Goal: Transaction & Acquisition: Purchase product/service

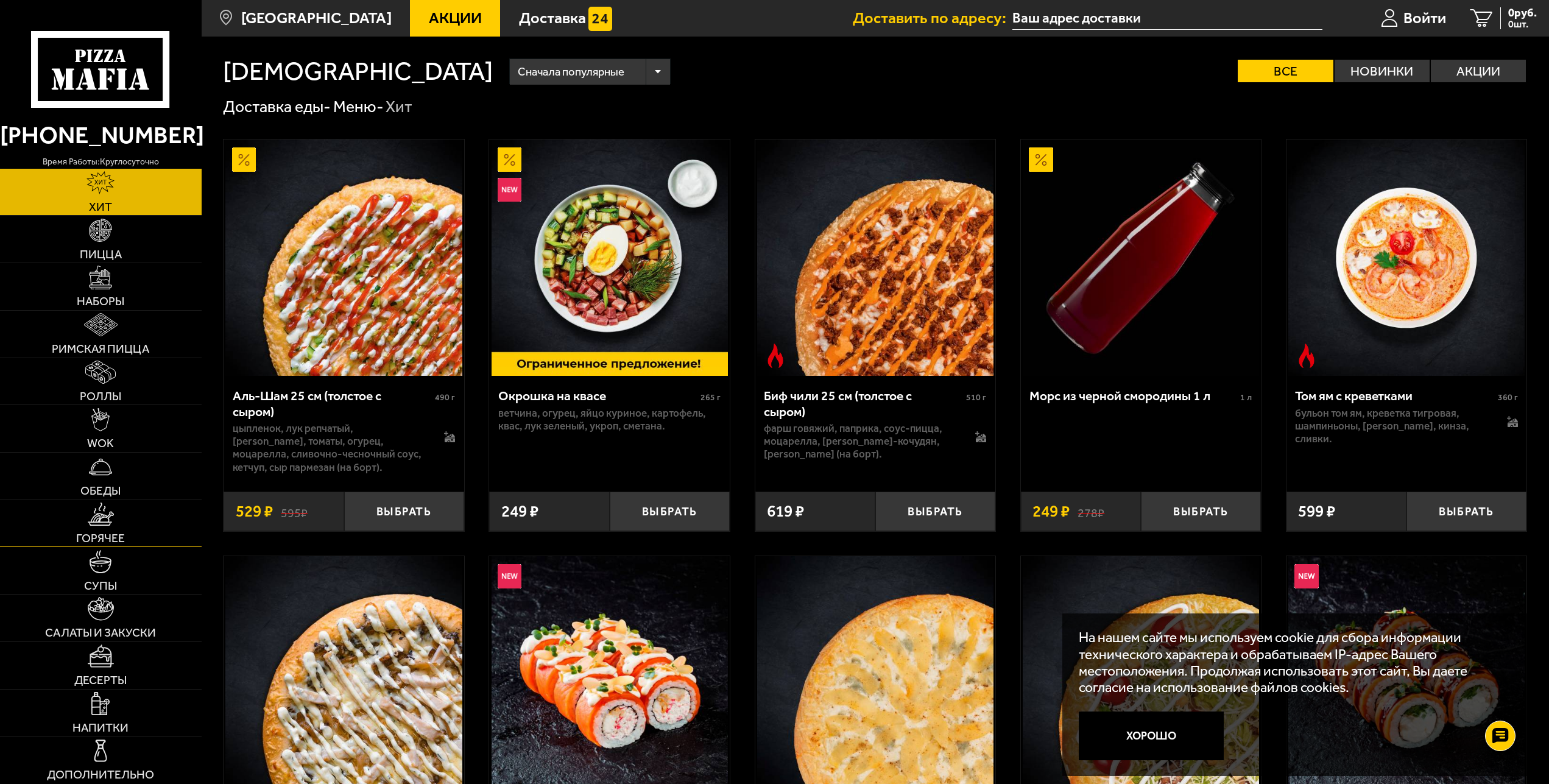
click at [103, 523] on img at bounding box center [101, 514] width 26 height 23
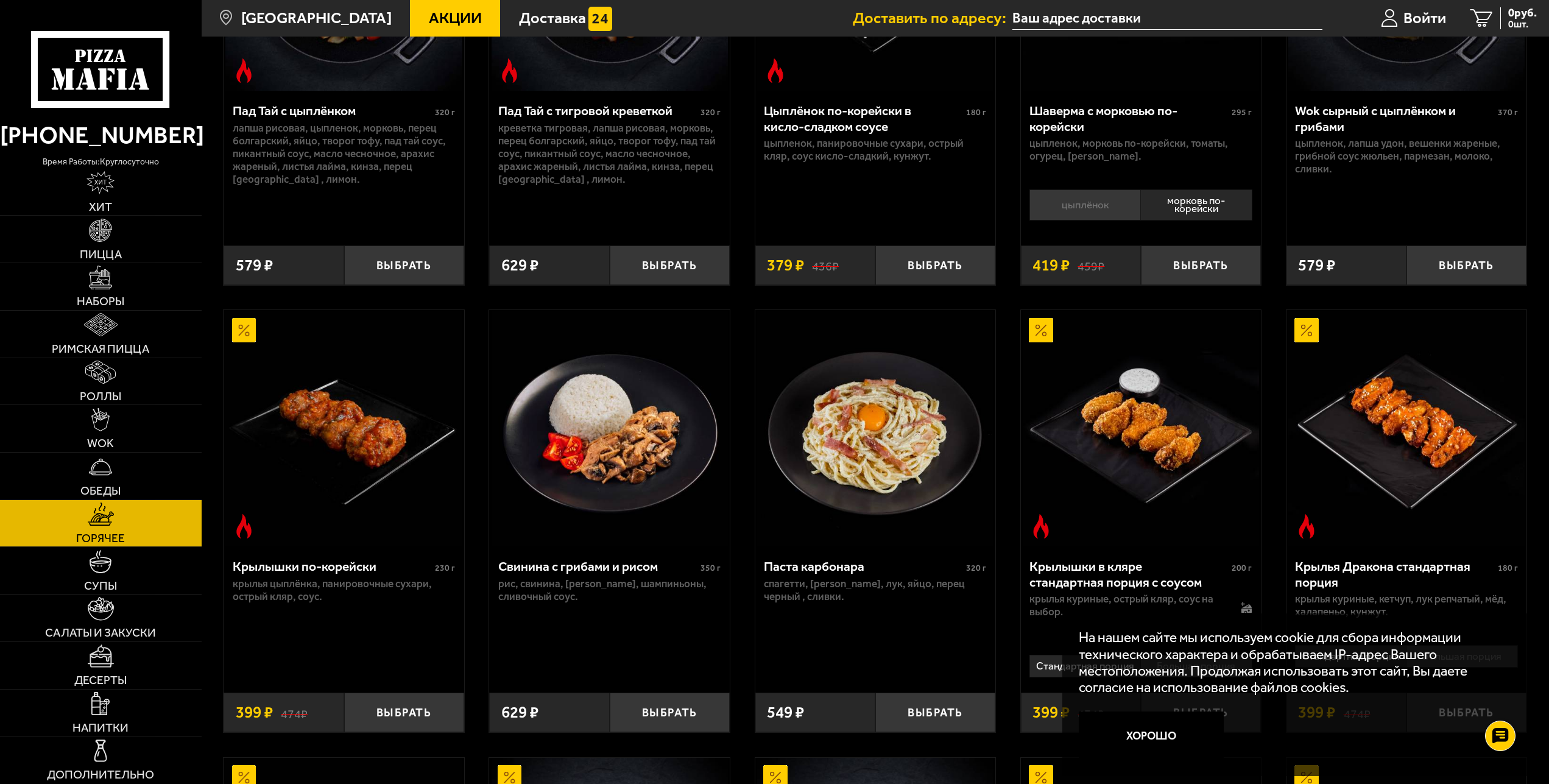
scroll to position [372, 0]
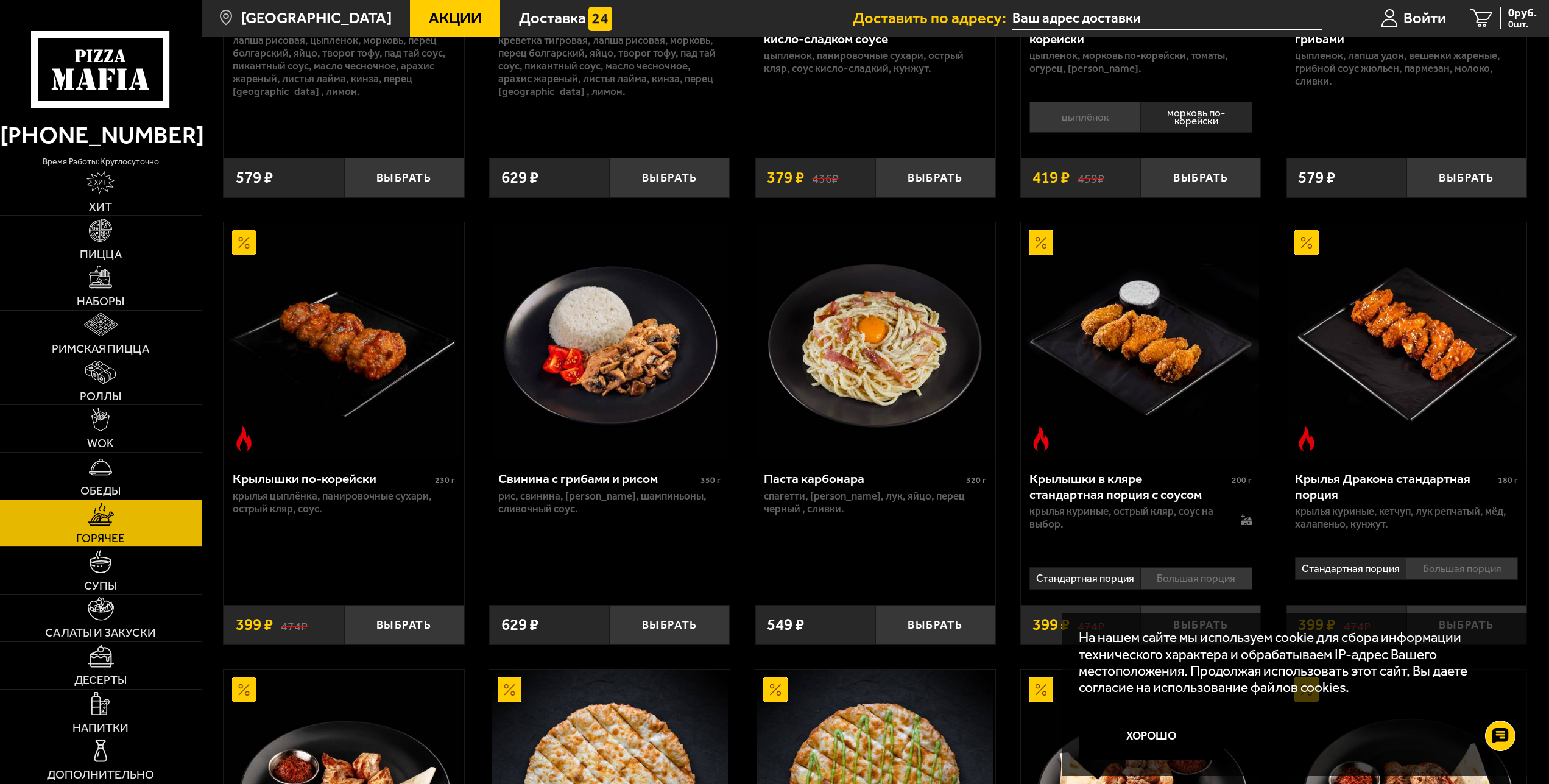
click at [1163, 730] on button "Хорошо" at bounding box center [1151, 735] width 145 height 48
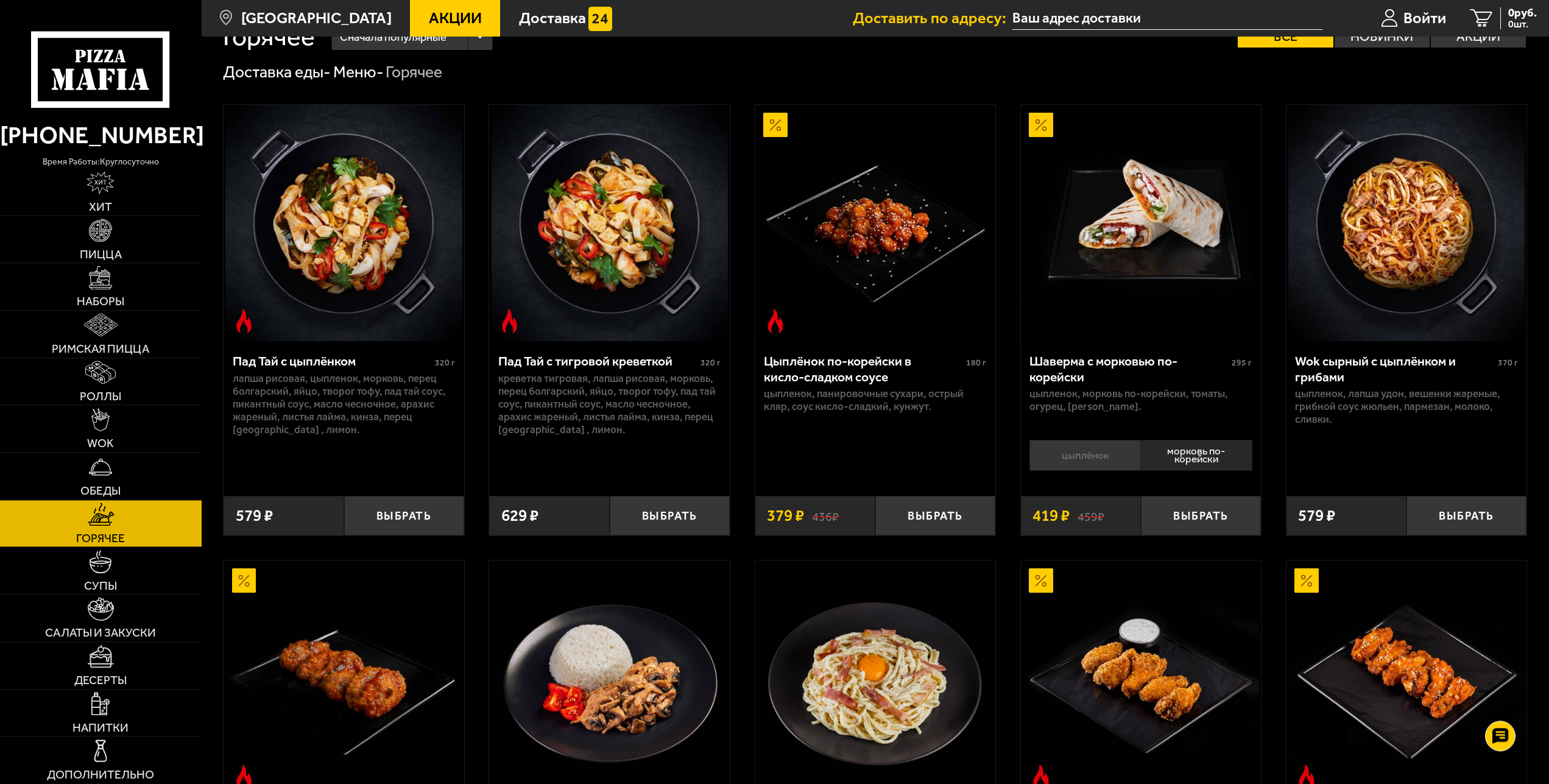
scroll to position [0, 0]
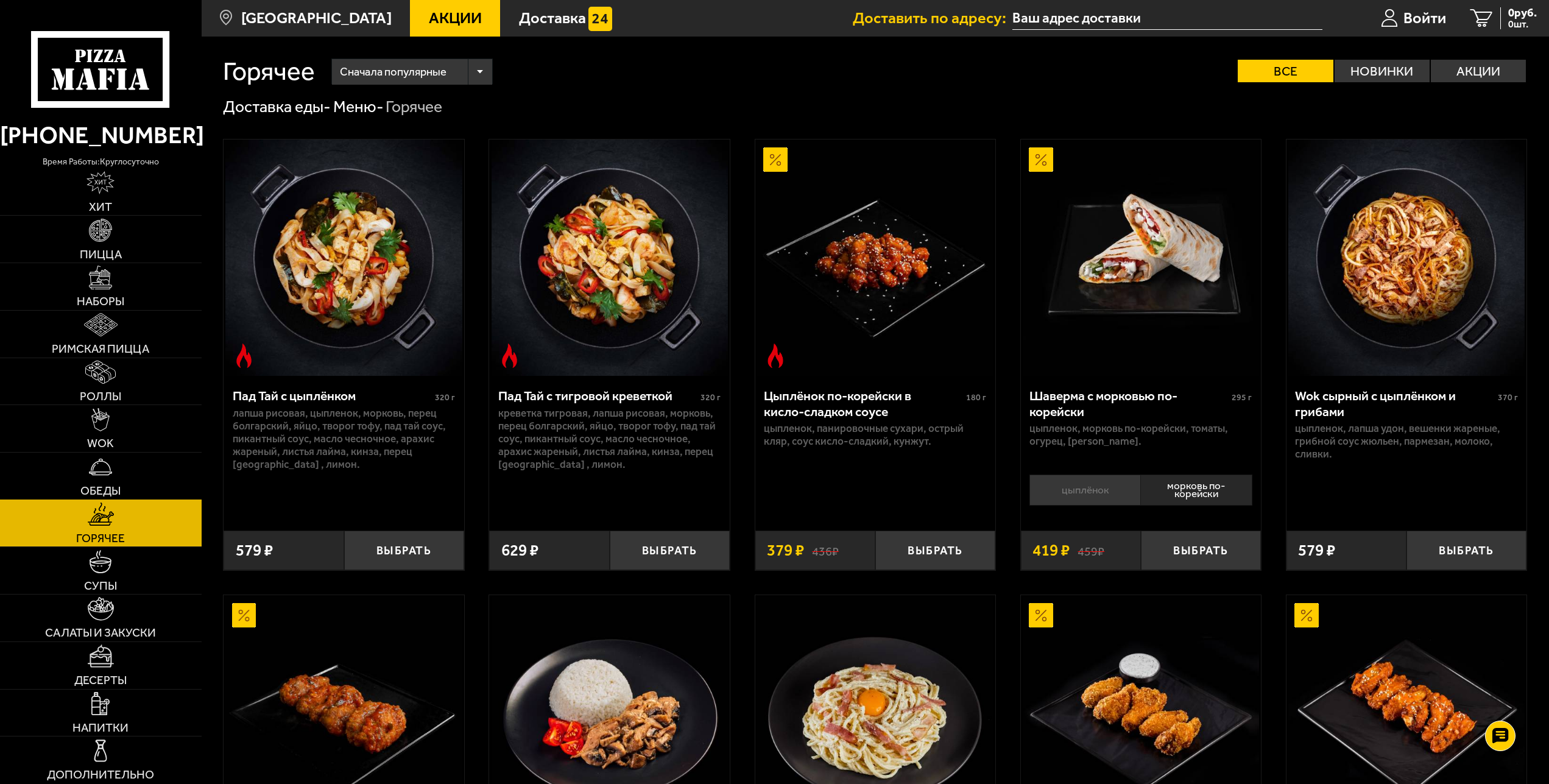
click at [104, 484] on link "Обеды" at bounding box center [101, 476] width 202 height 47
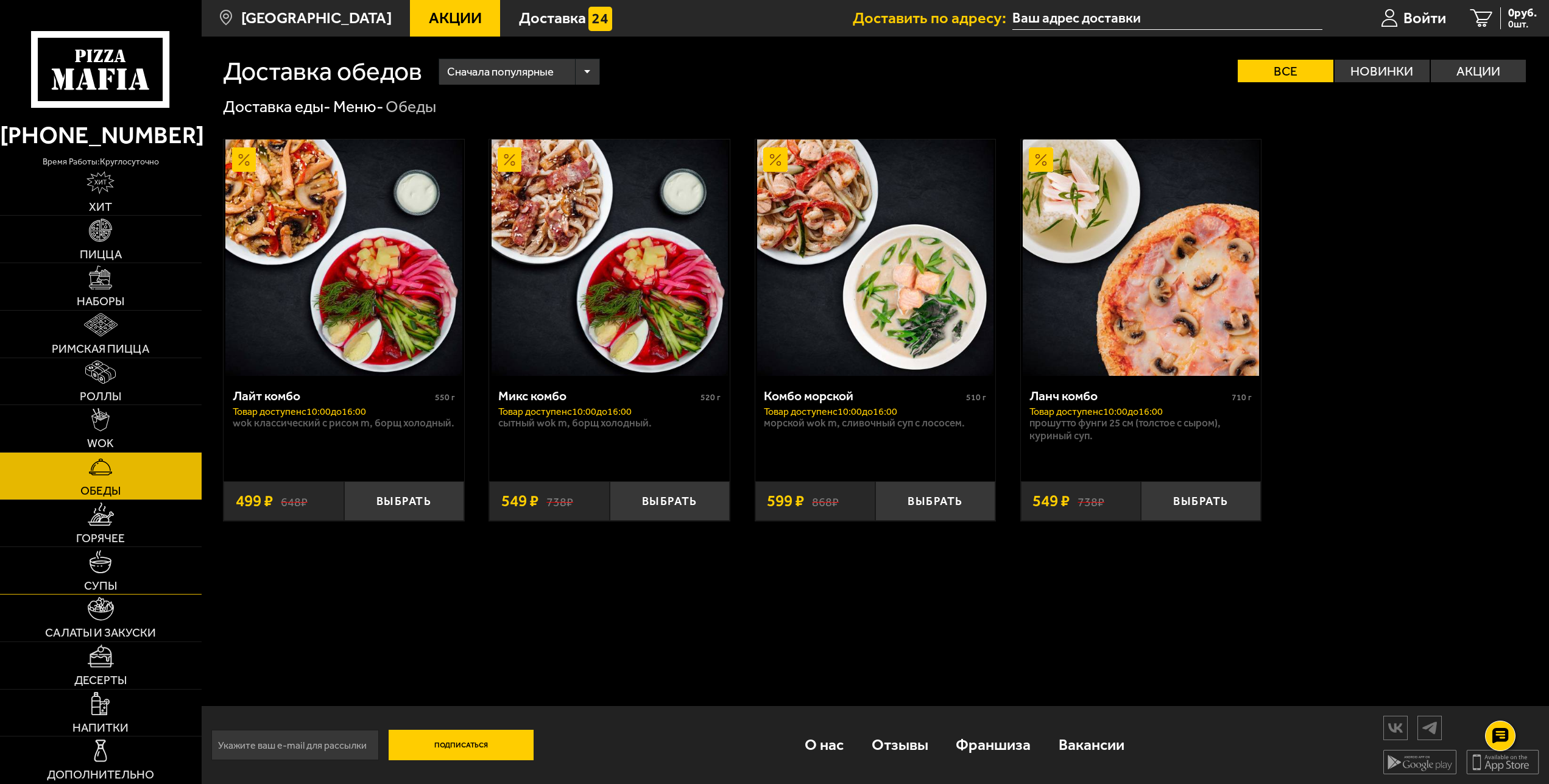
click at [98, 572] on img at bounding box center [101, 561] width 23 height 23
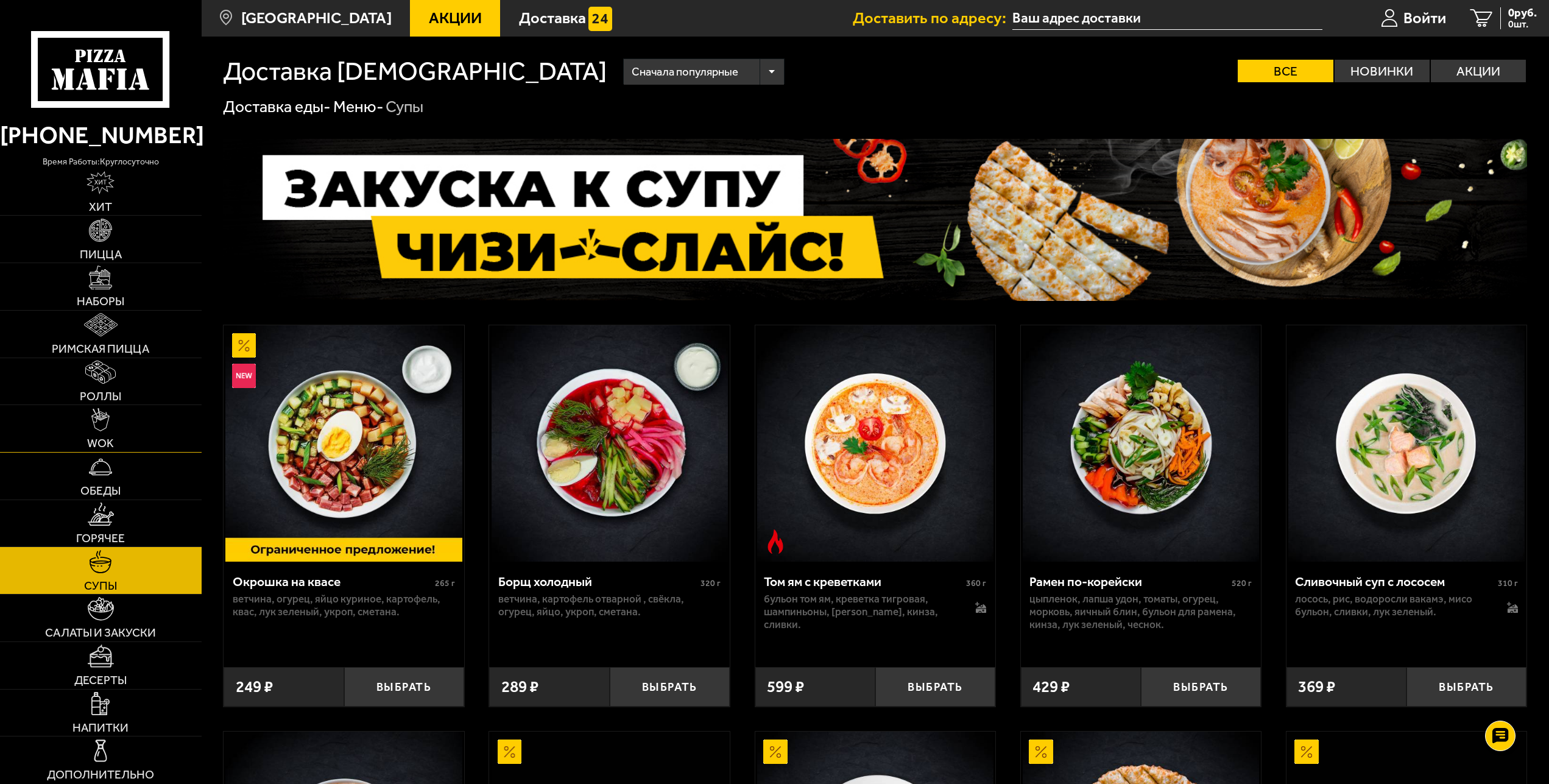
click at [106, 422] on img at bounding box center [101, 419] width 19 height 23
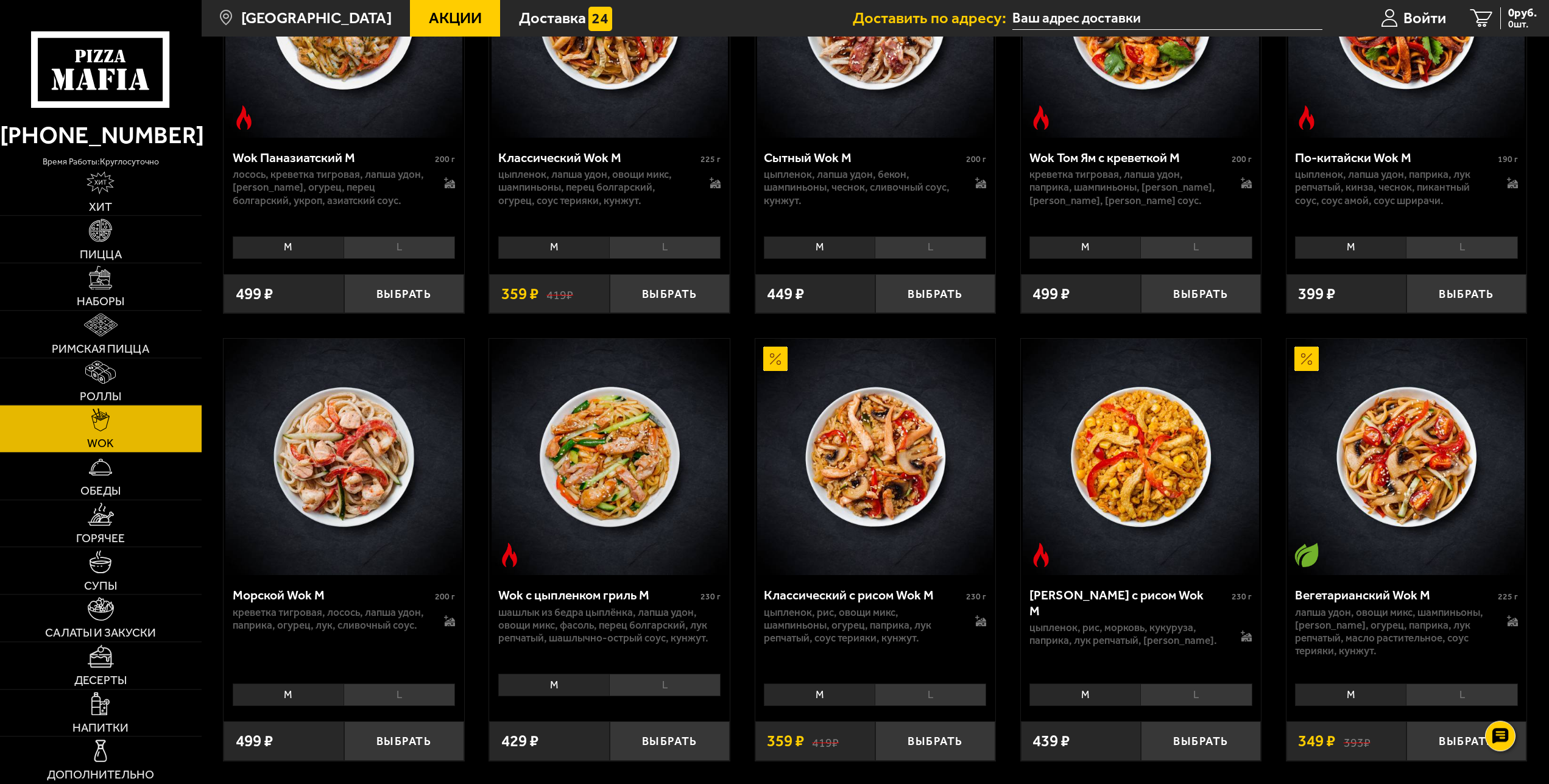
scroll to position [714, 0]
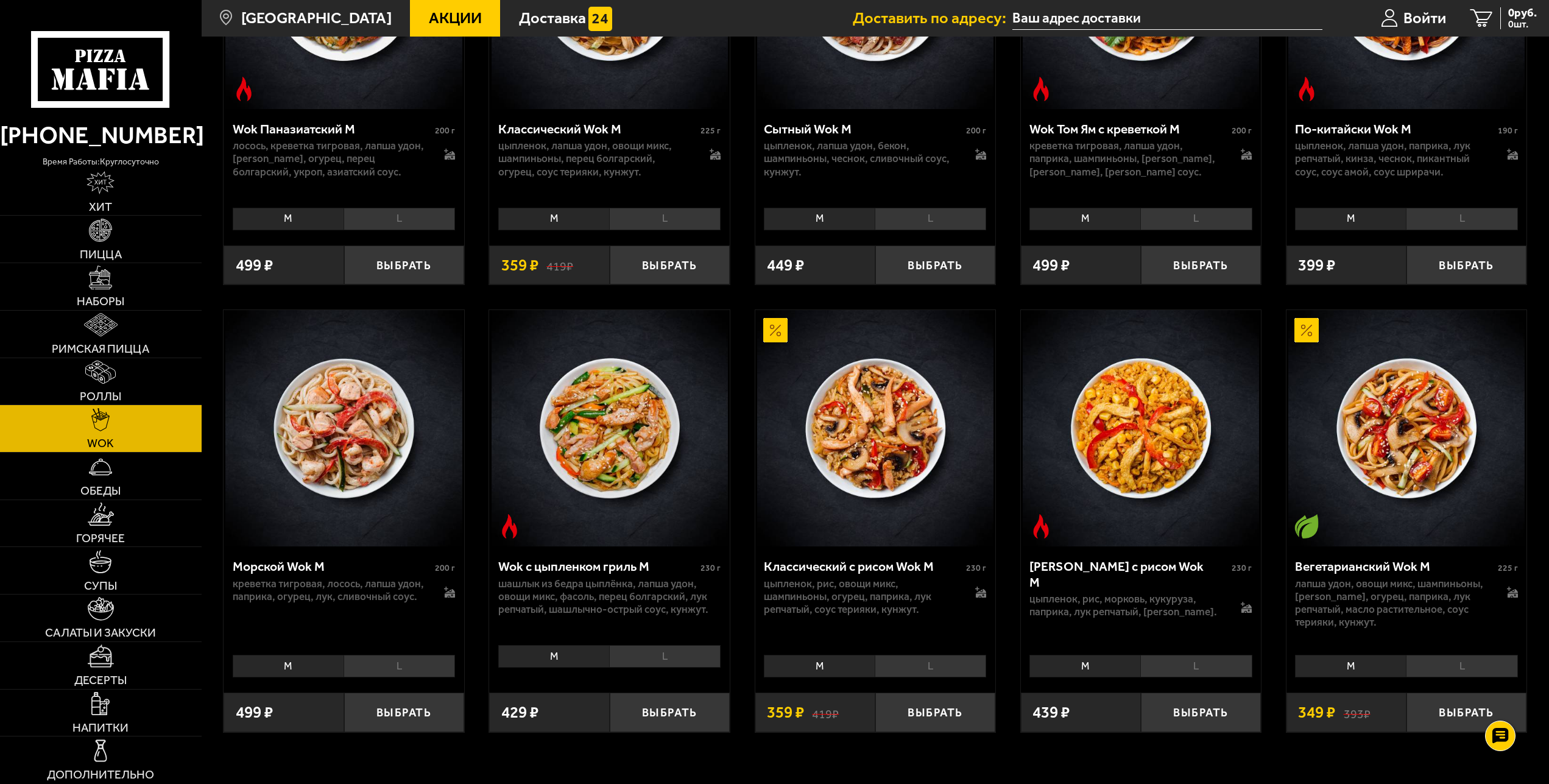
click at [400, 667] on li "L" at bounding box center [399, 666] width 111 height 23
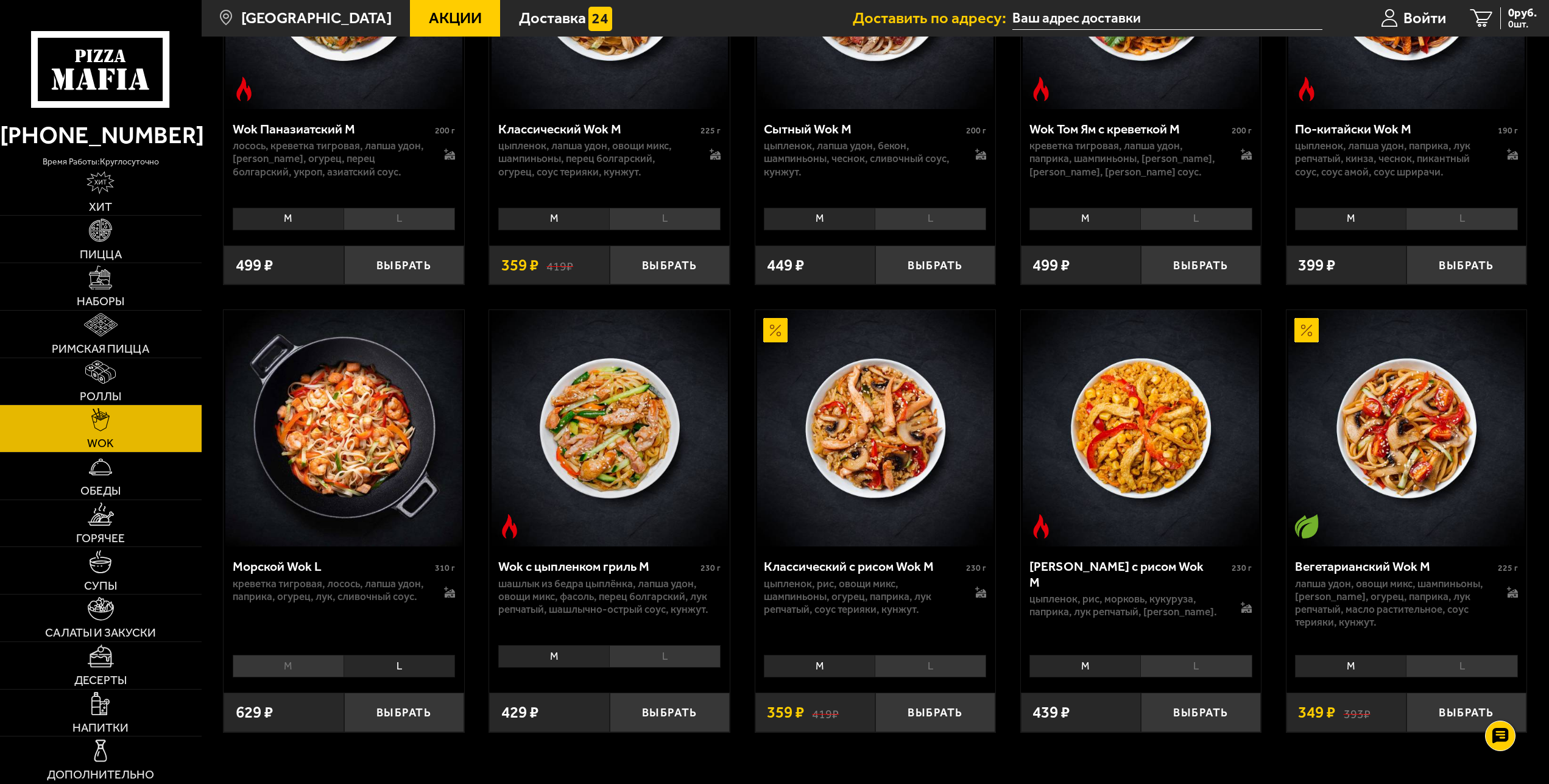
click at [287, 668] on li "M" at bounding box center [288, 666] width 111 height 23
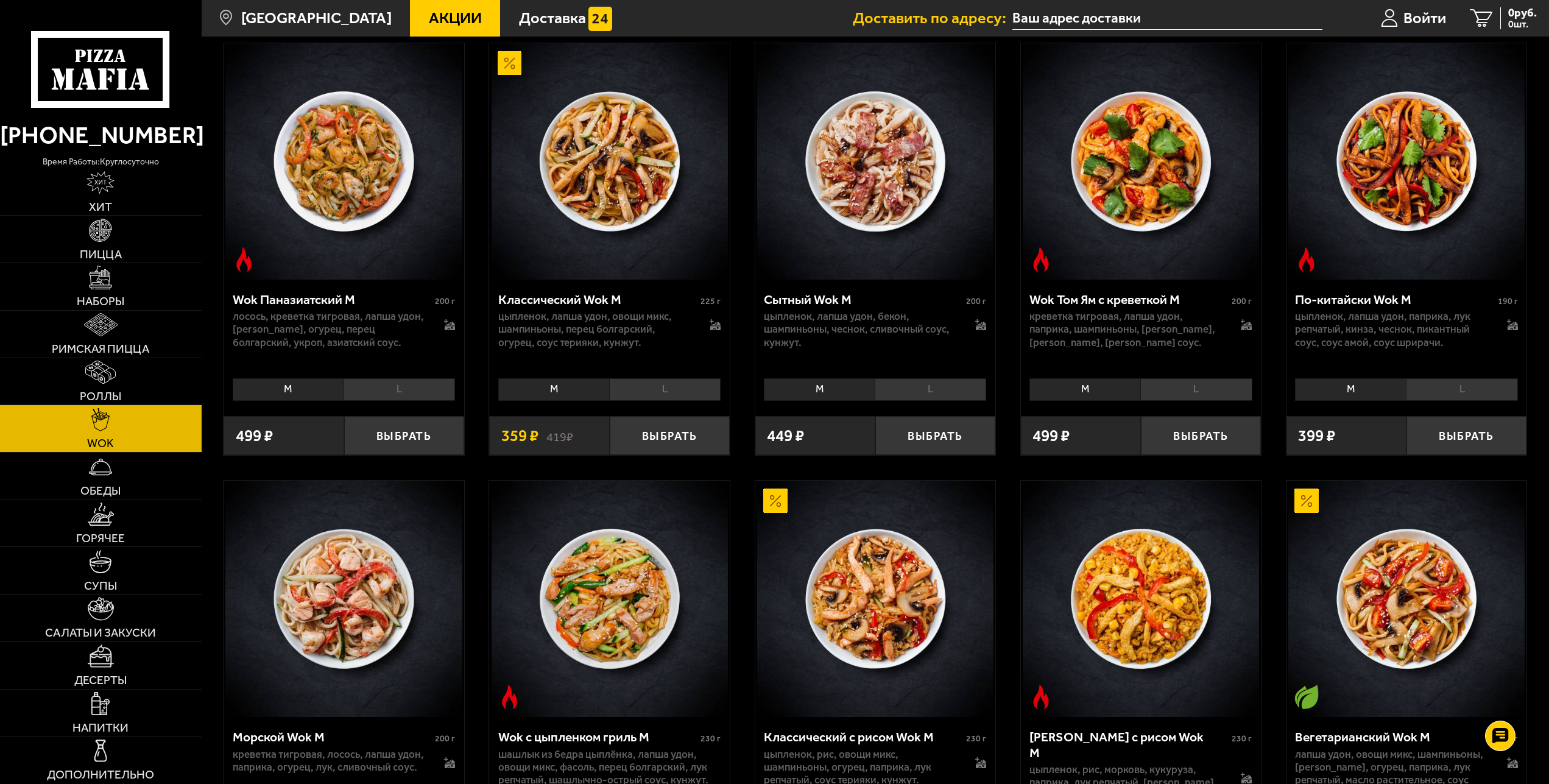
scroll to position [389, 0]
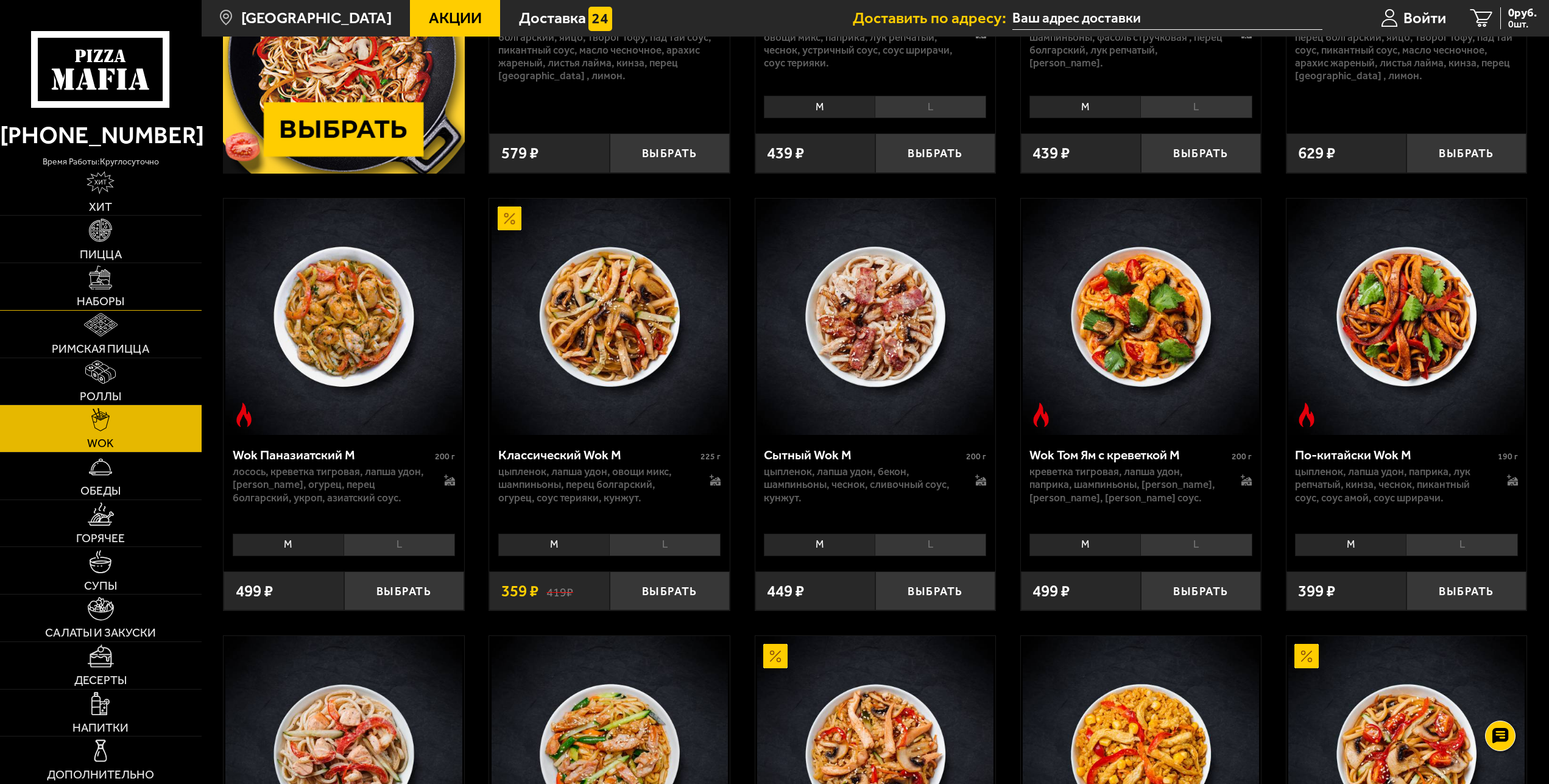
click at [116, 276] on link "Наборы" at bounding box center [101, 287] width 202 height 47
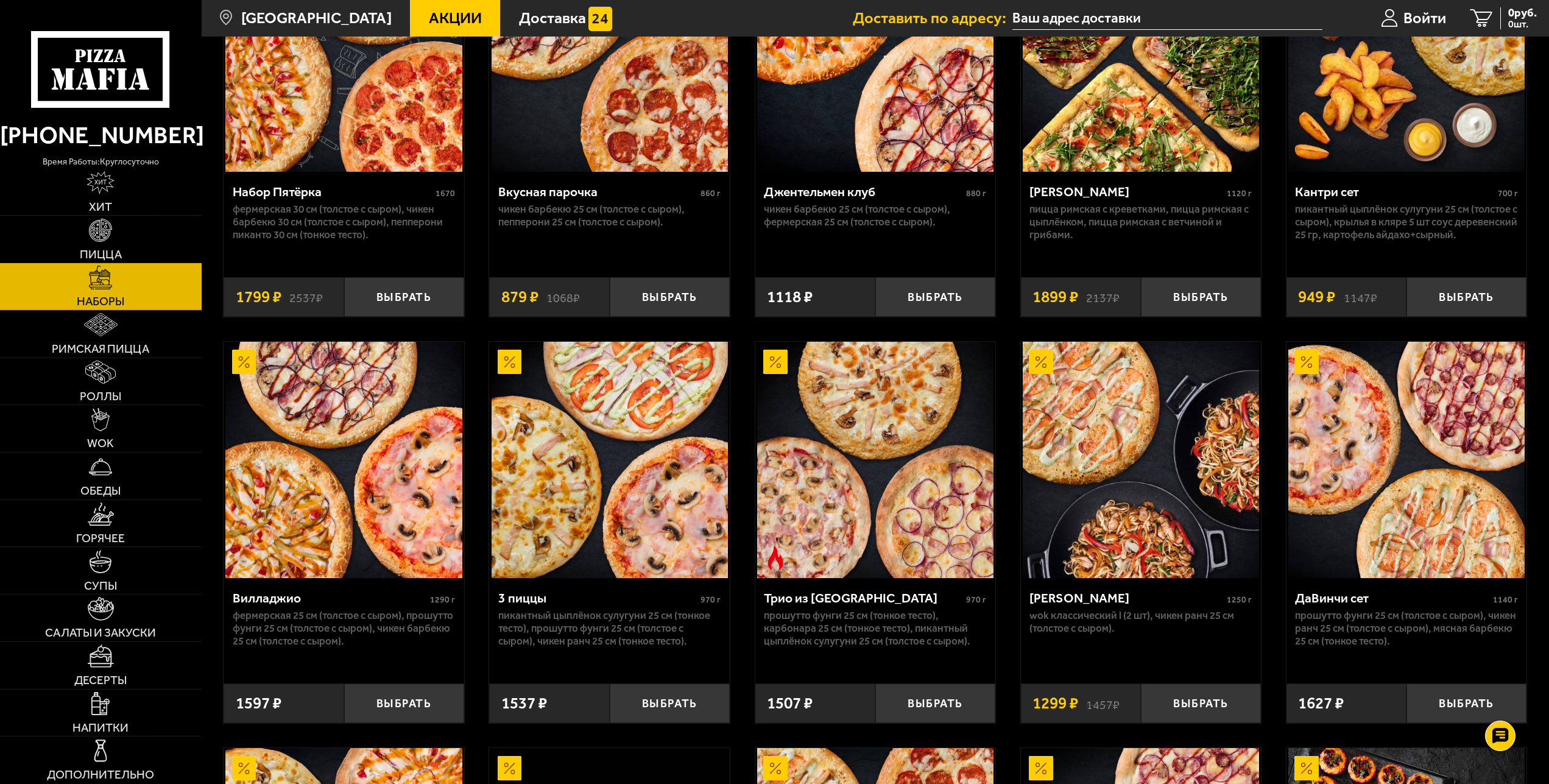
scroll to position [281, 0]
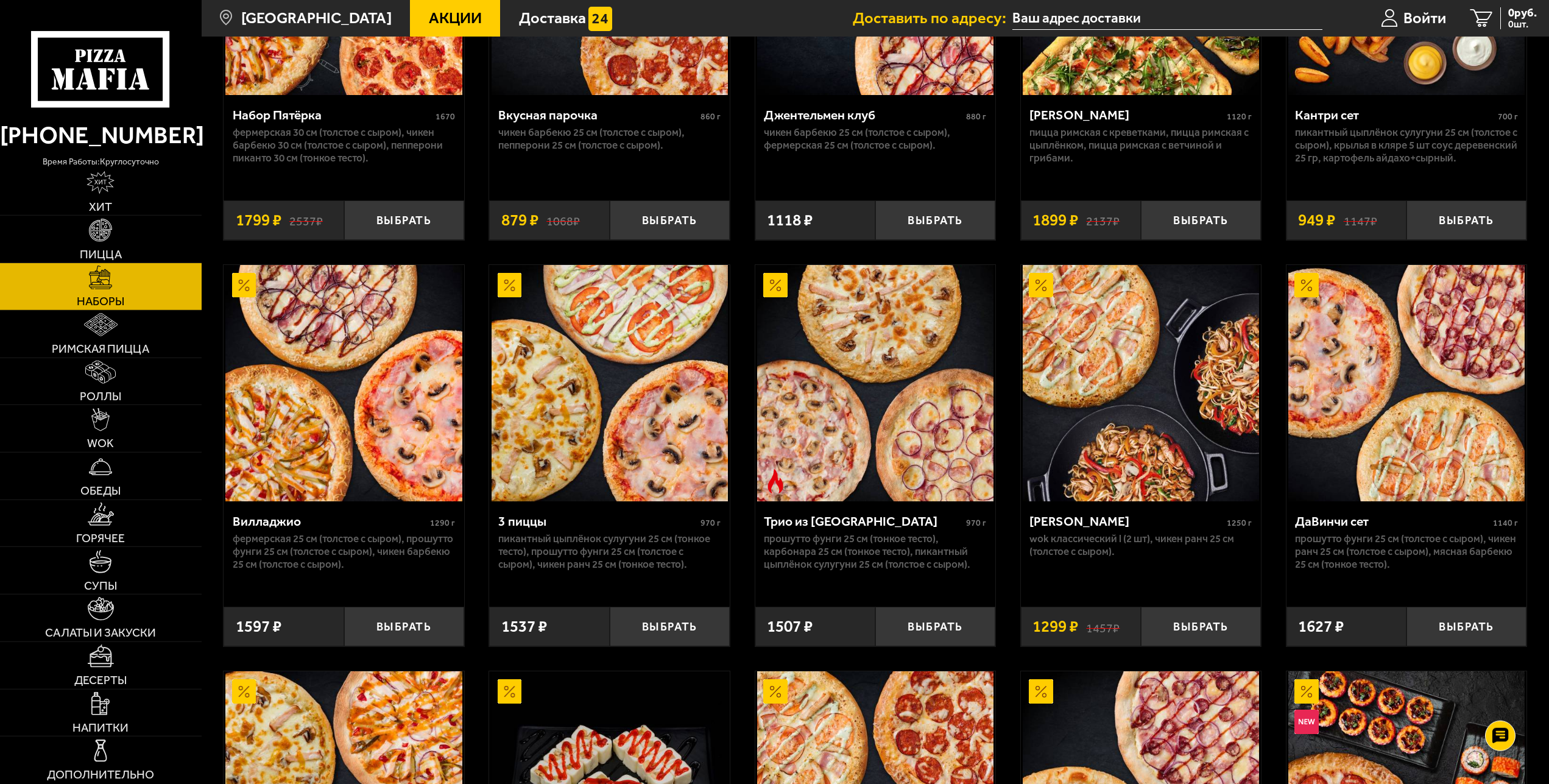
click at [1075, 529] on div "Вилла Капри" at bounding box center [1127, 521] width 194 height 15
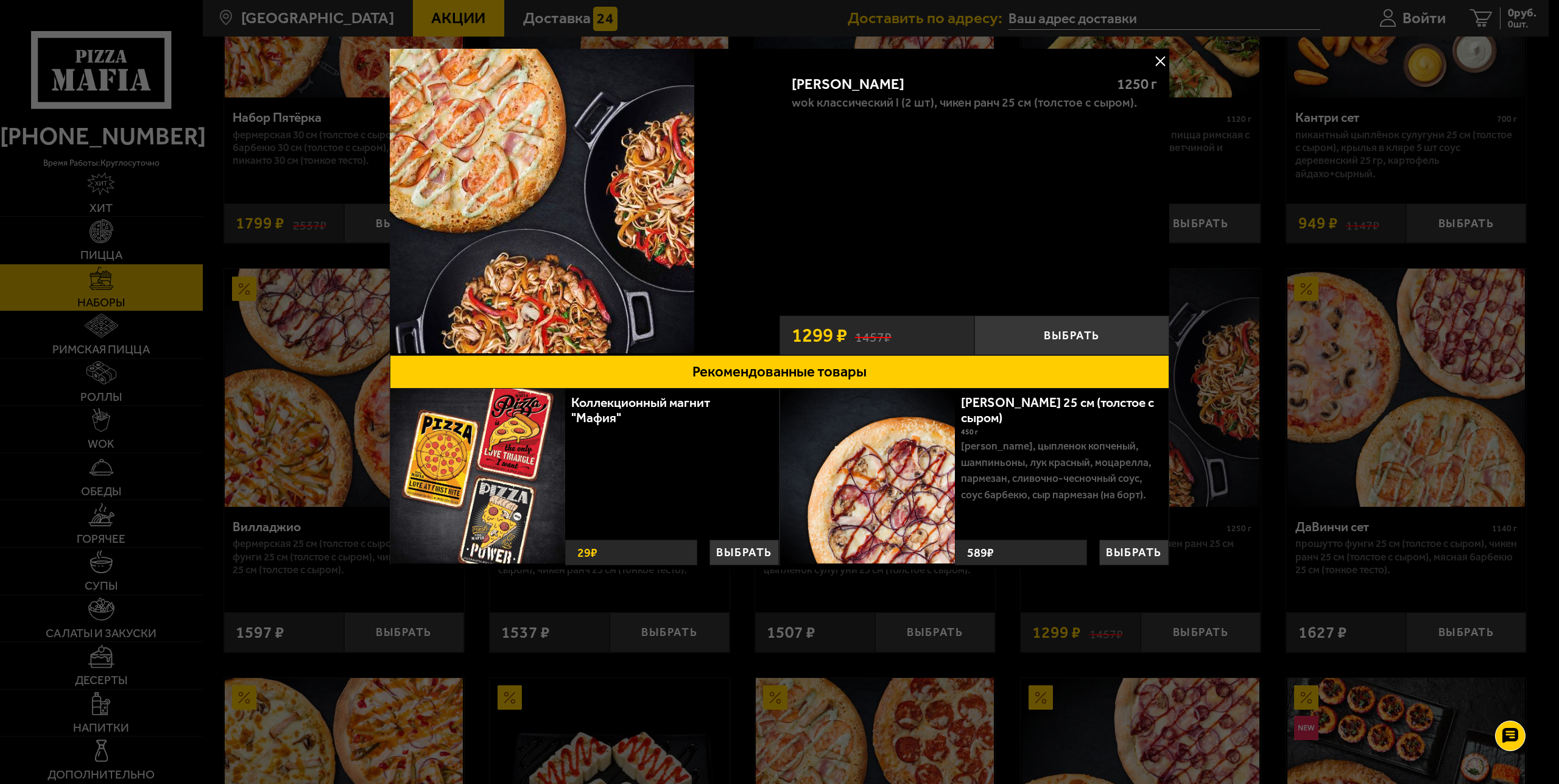
click at [1160, 58] on button at bounding box center [1160, 61] width 19 height 19
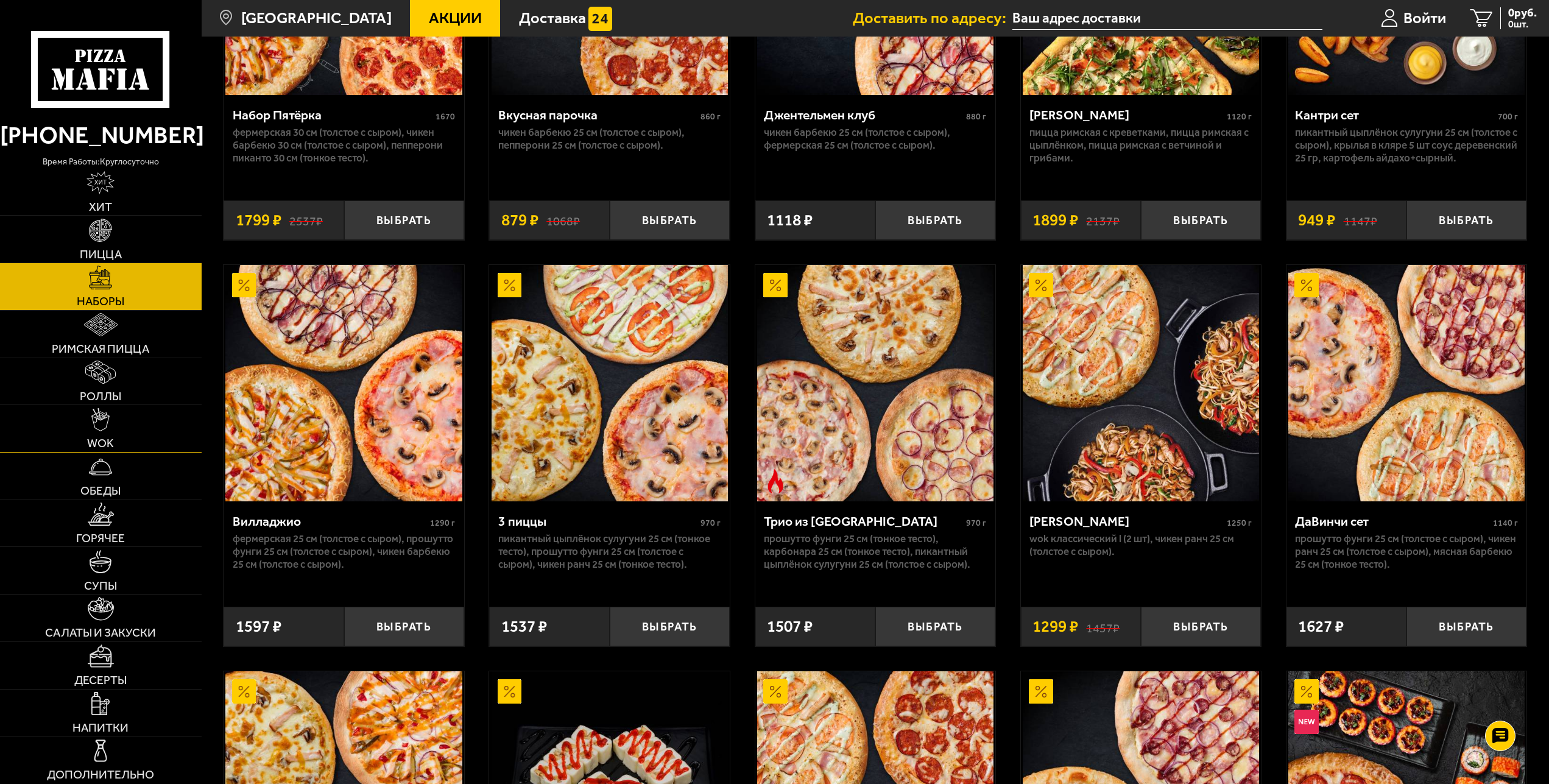
click at [107, 414] on img at bounding box center [101, 419] width 19 height 23
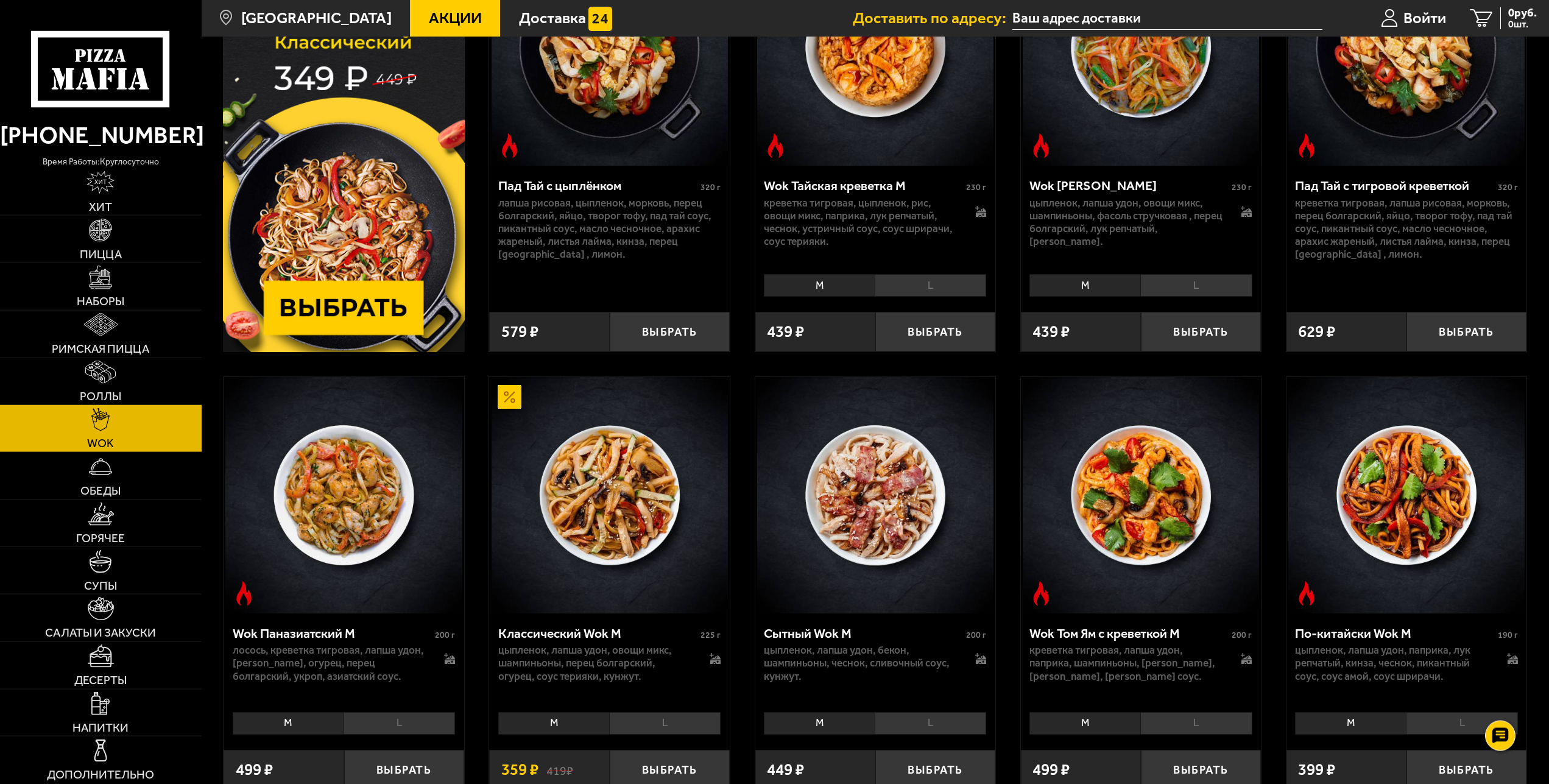
scroll to position [248, 0]
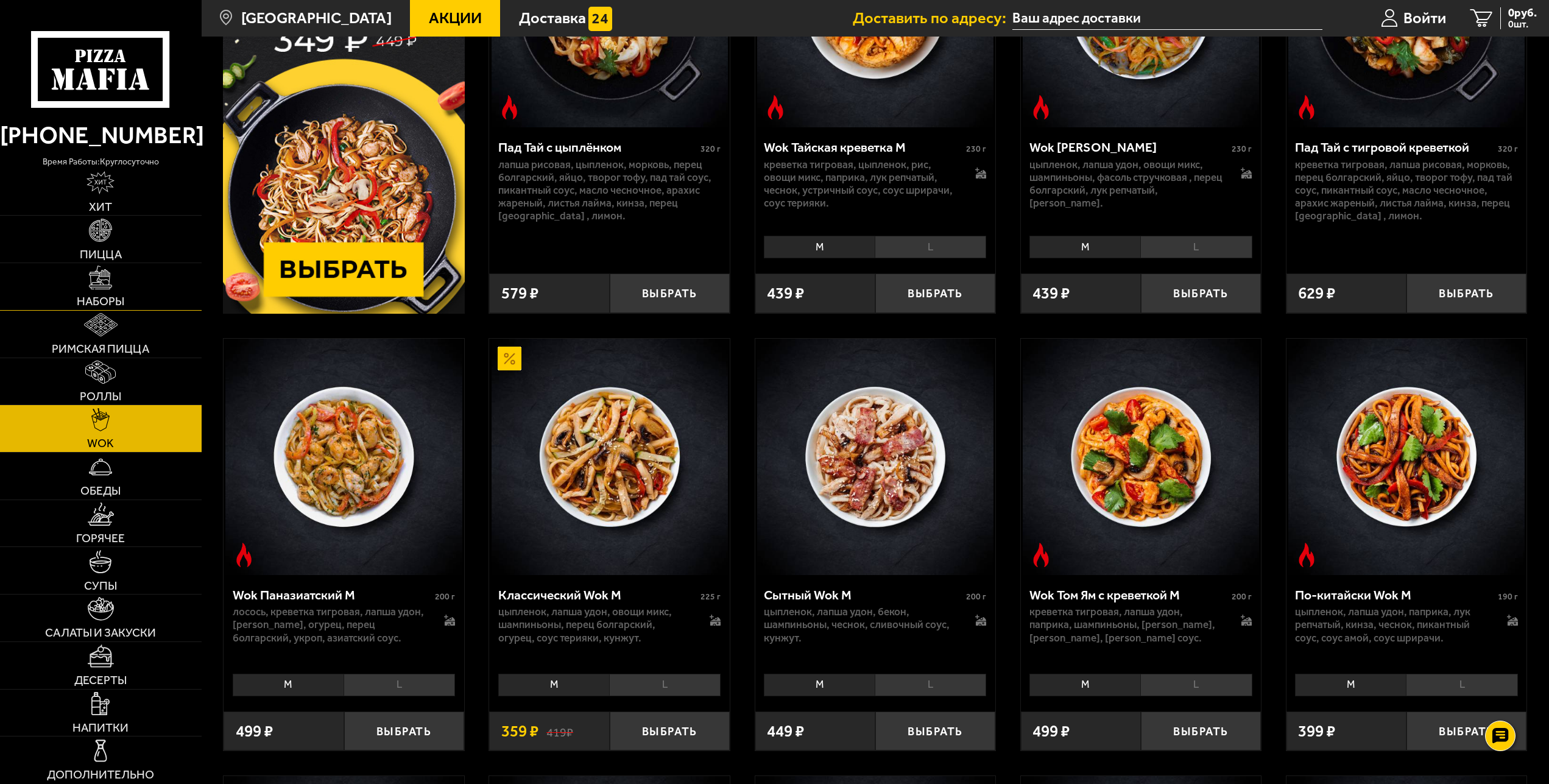
click at [96, 268] on img at bounding box center [101, 277] width 23 height 23
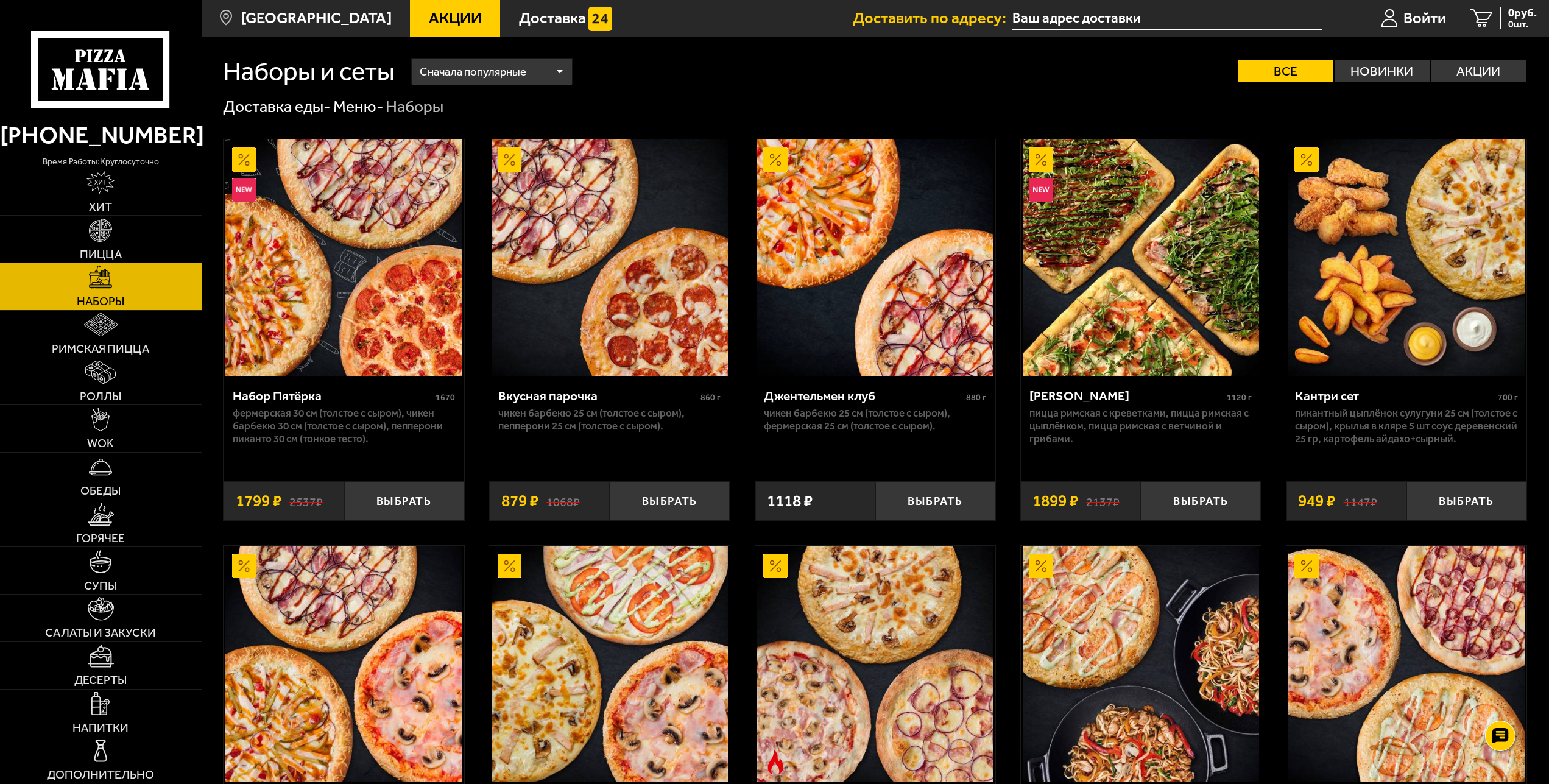
click at [1059, 399] on div "Мама Миа" at bounding box center [1127, 395] width 194 height 15
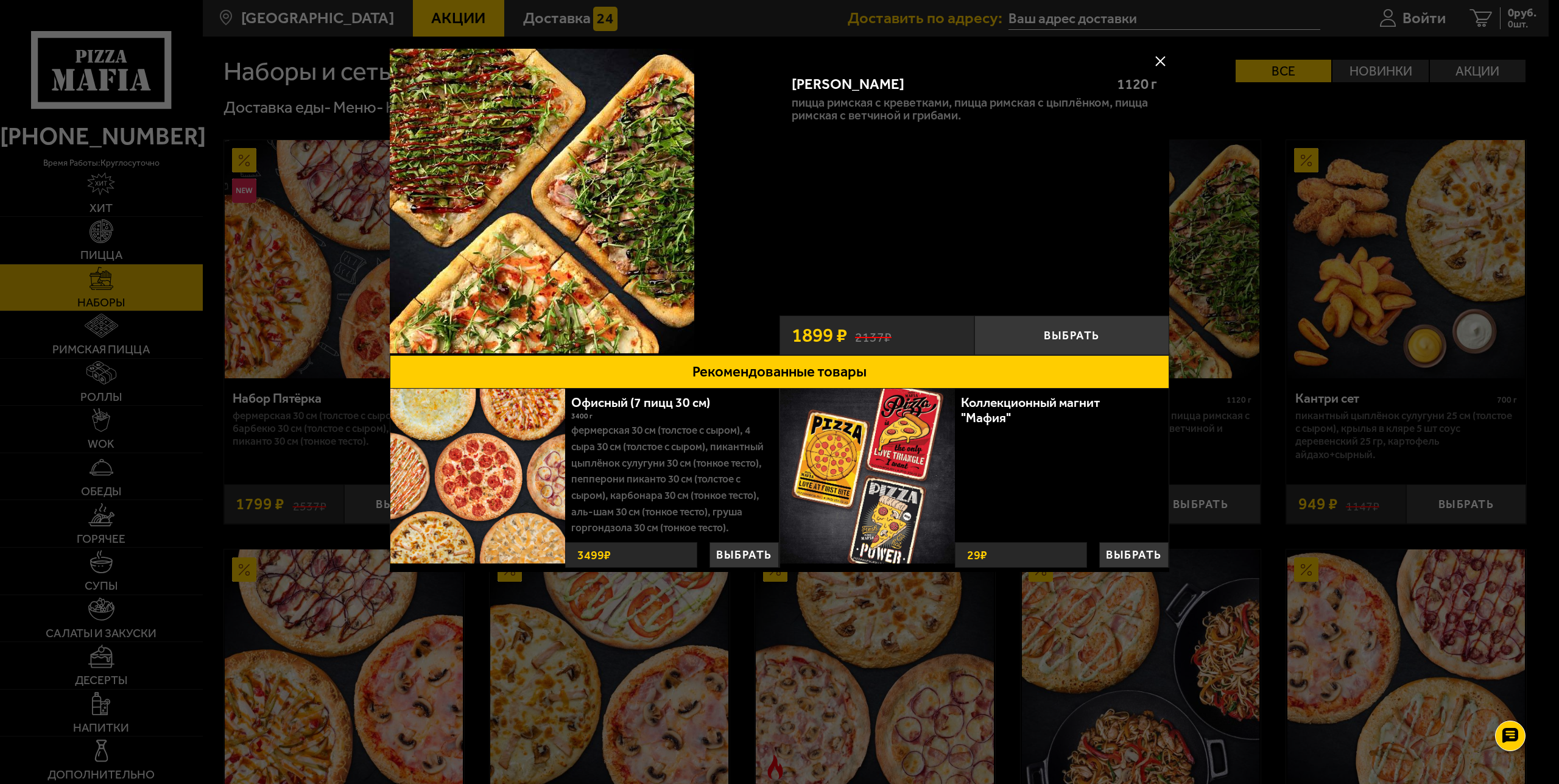
click at [1216, 325] on div at bounding box center [779, 392] width 1559 height 784
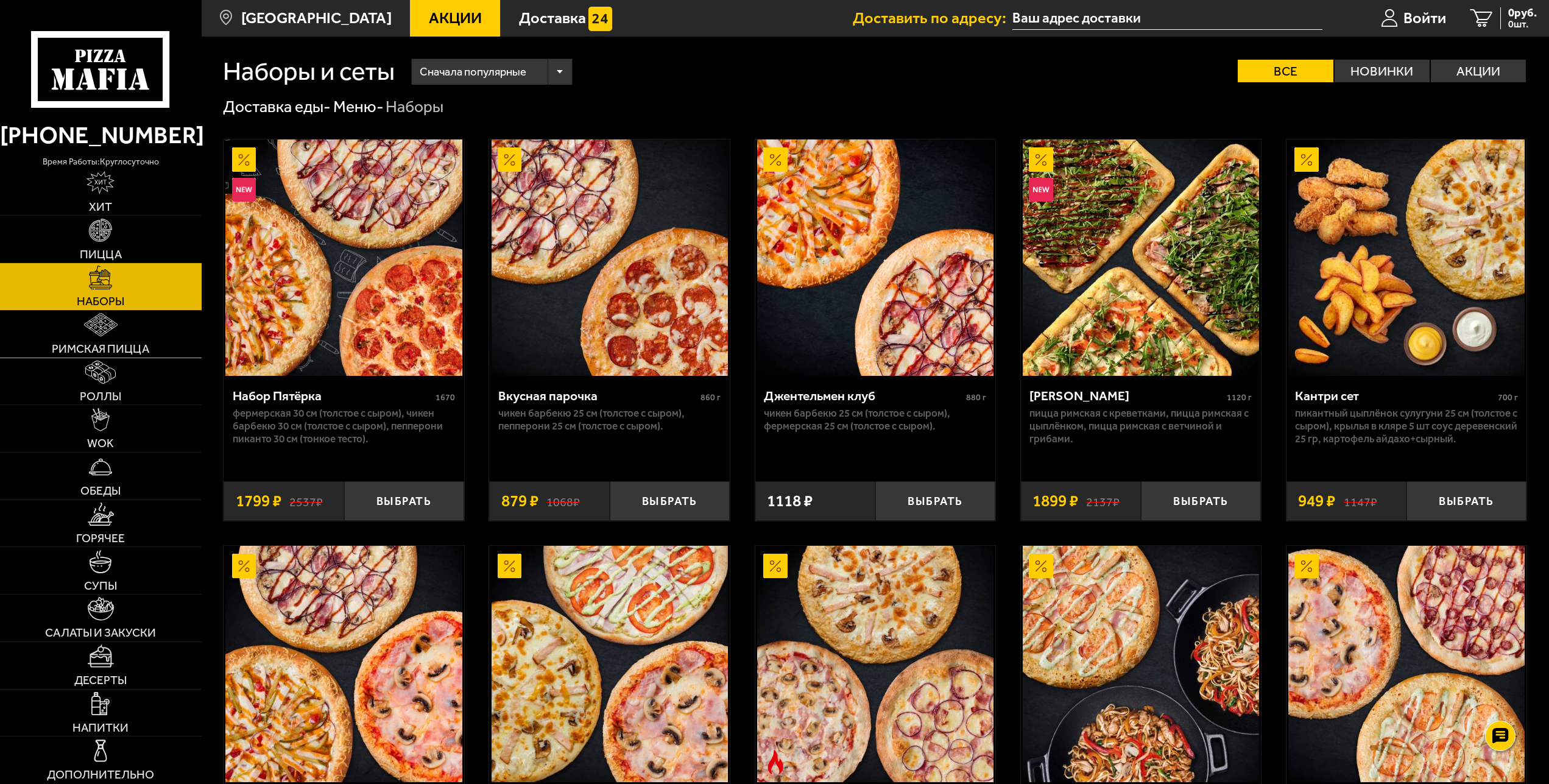
click at [92, 326] on img at bounding box center [101, 325] width 34 height 23
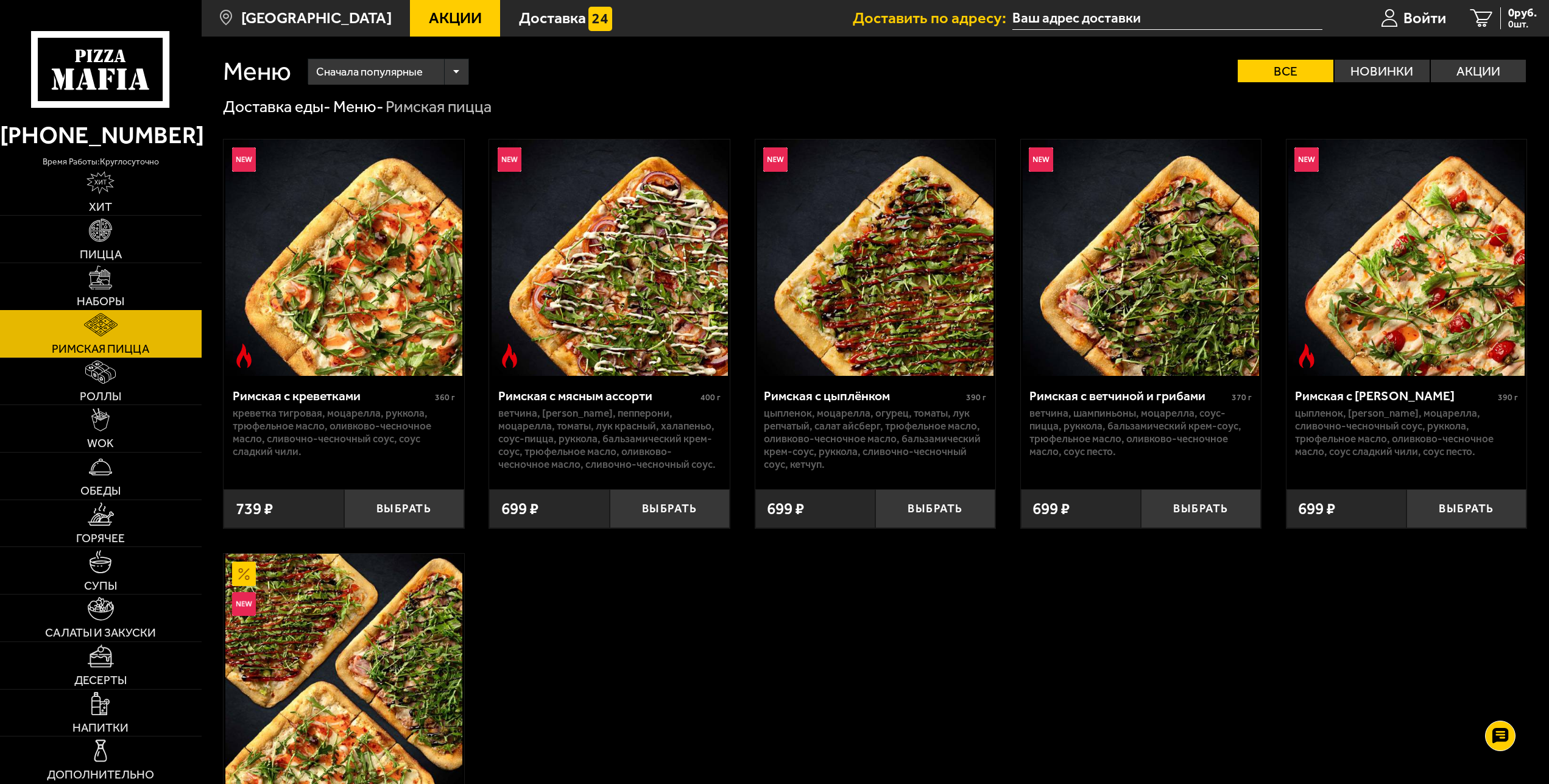
click at [102, 292] on link "Наборы" at bounding box center [101, 287] width 202 height 47
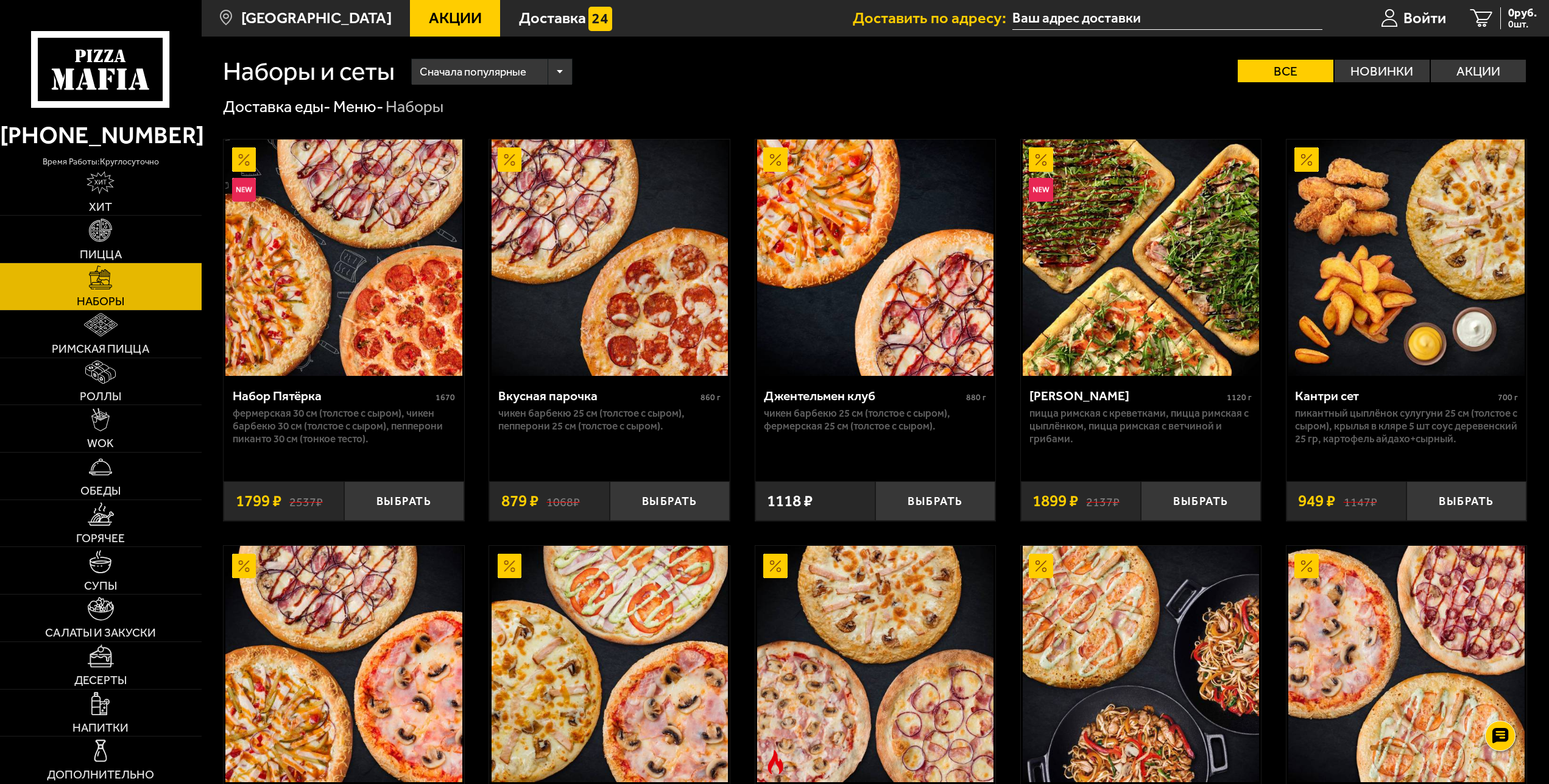
scroll to position [248, 0]
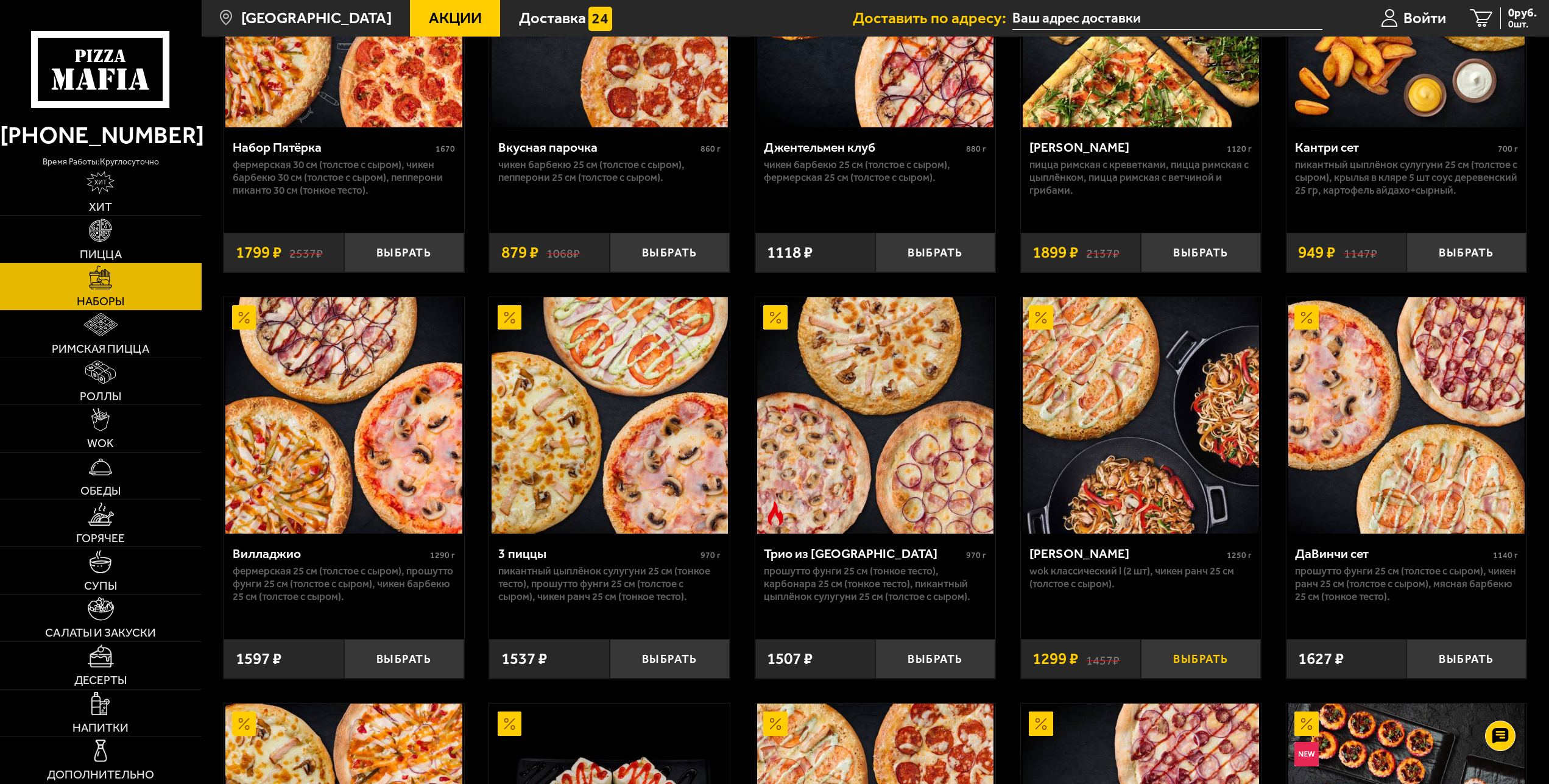
click at [1200, 660] on button "Выбрать" at bounding box center [1201, 658] width 120 height 39
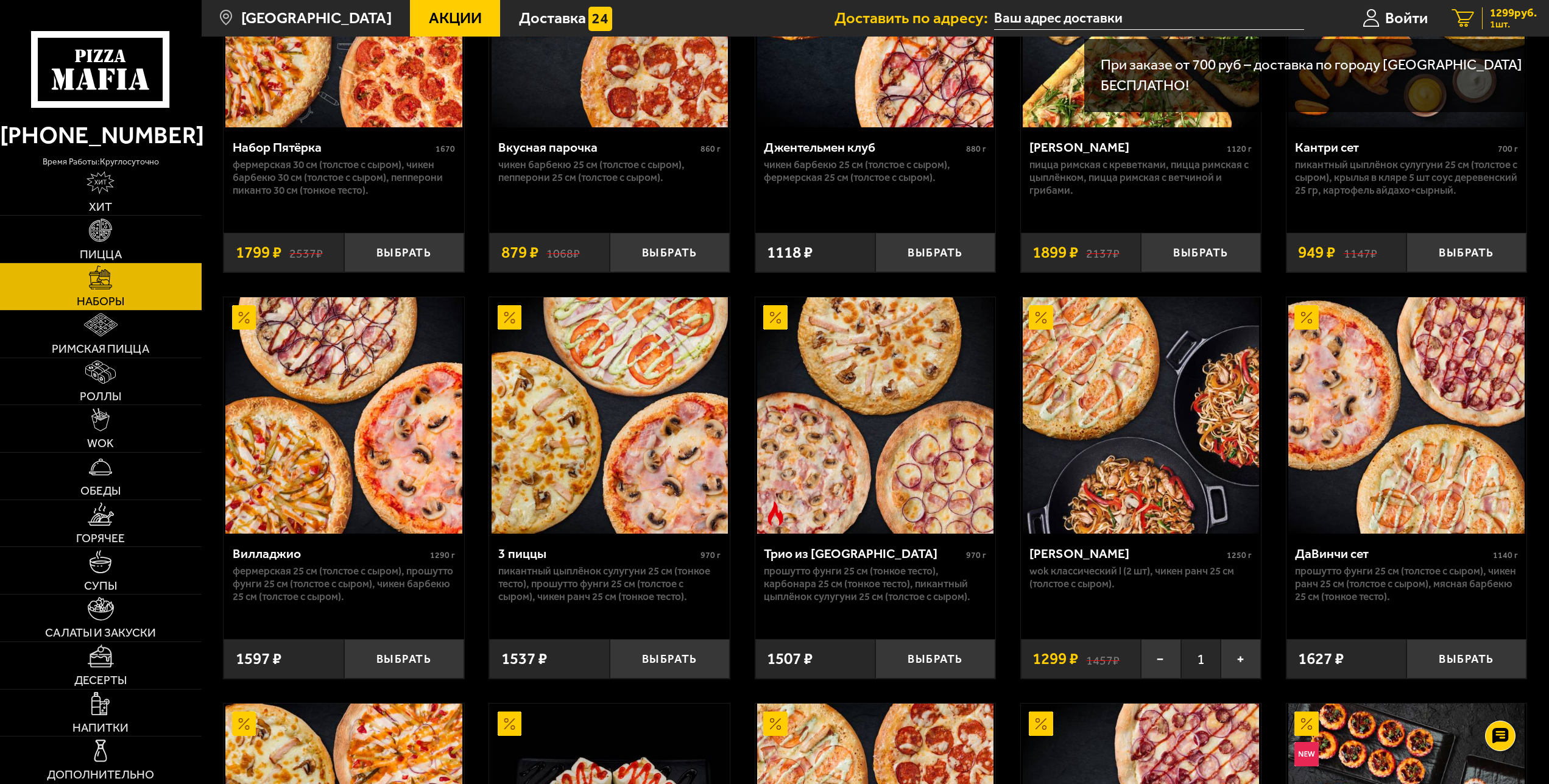
click at [1526, 17] on span "1299 руб." at bounding box center [1513, 13] width 47 height 11
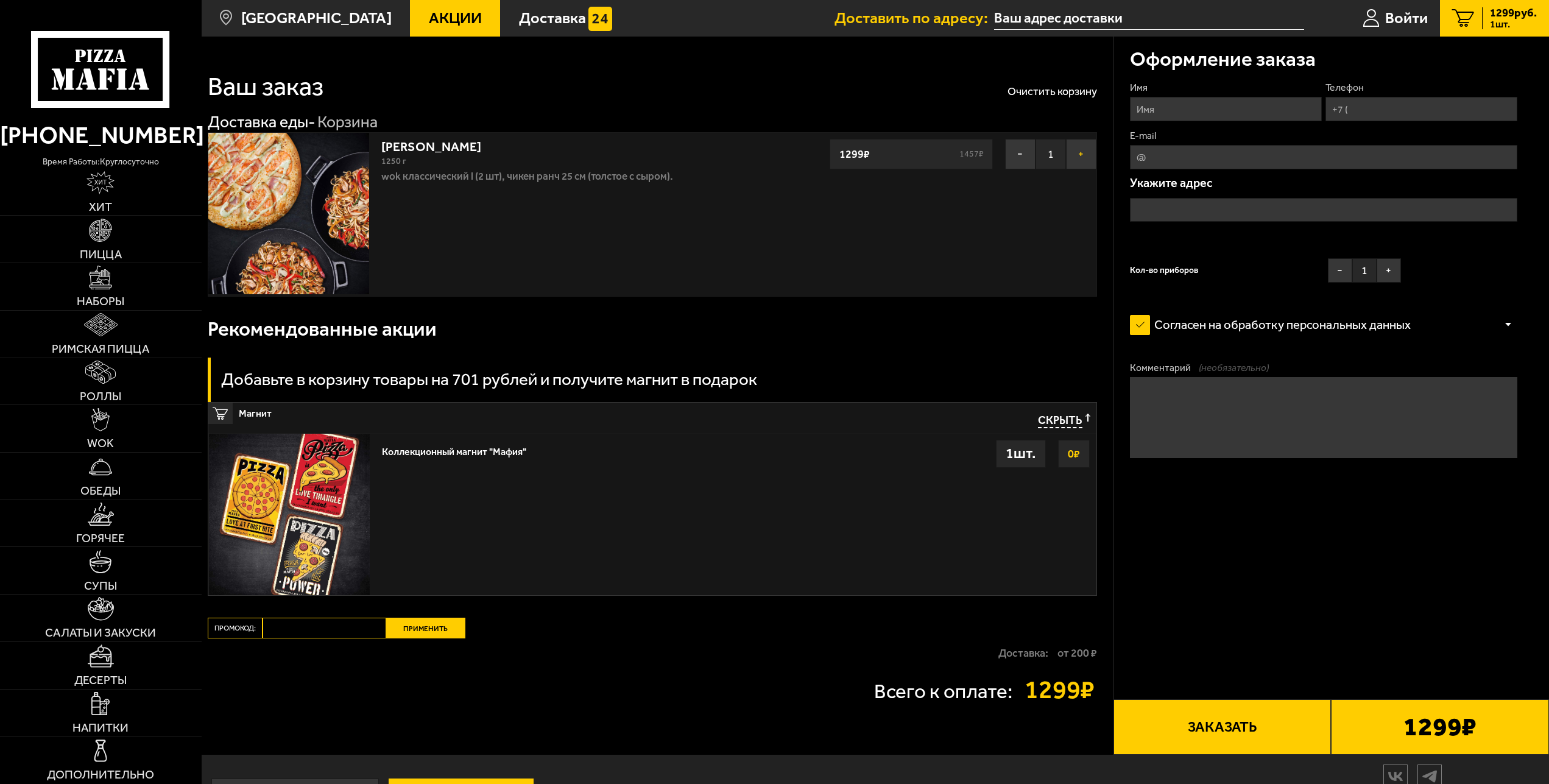
click at [1079, 151] on button "+" at bounding box center [1081, 154] width 31 height 31
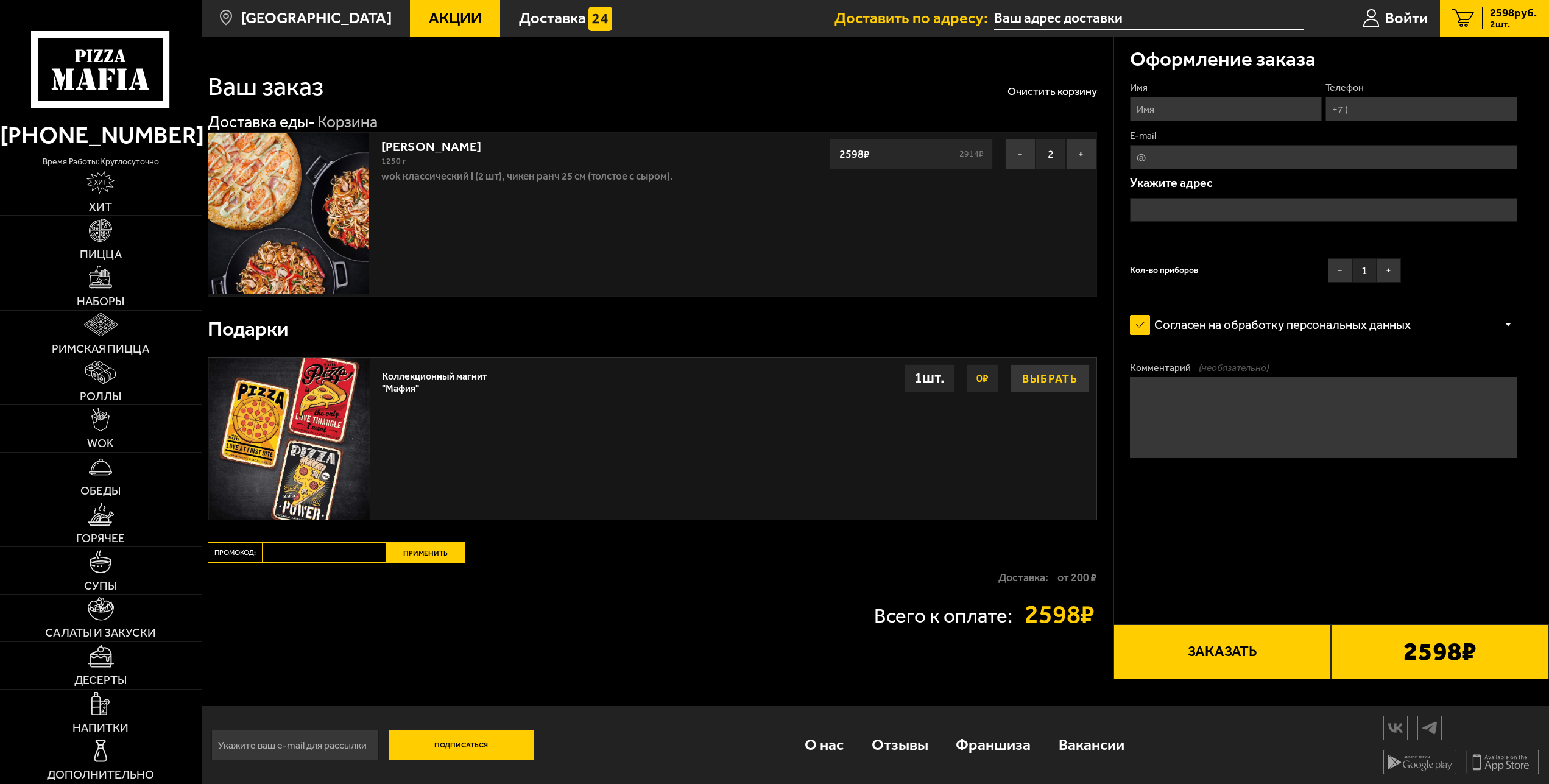
click at [1048, 377] on button "Выбрать" at bounding box center [1050, 377] width 79 height 28
click at [1403, 23] on span "Войти" at bounding box center [1406, 18] width 43 height 15
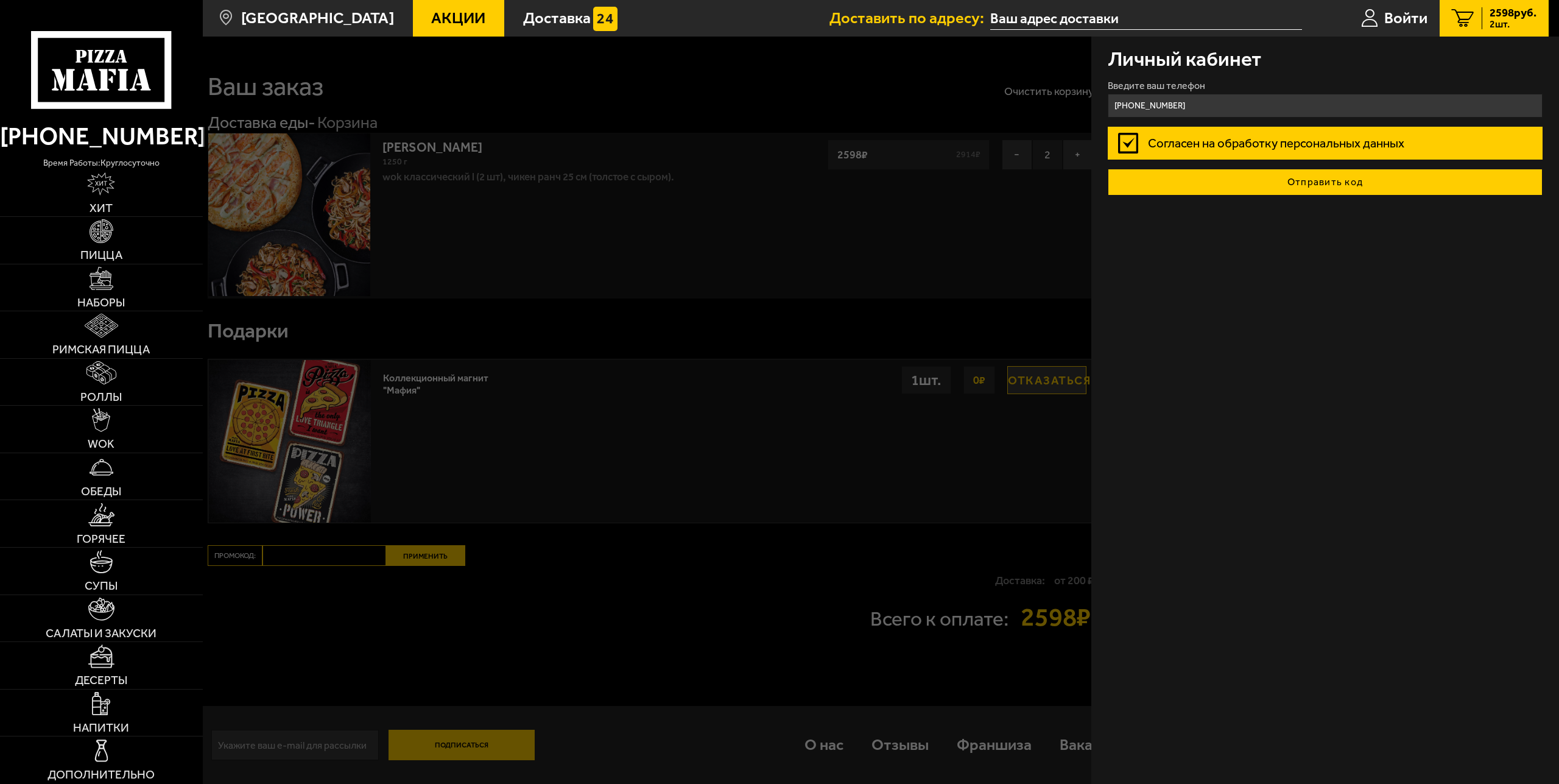
type input "+7 (921) 442-57-49"
click at [1320, 182] on button "Отправить код" at bounding box center [1326, 182] width 435 height 27
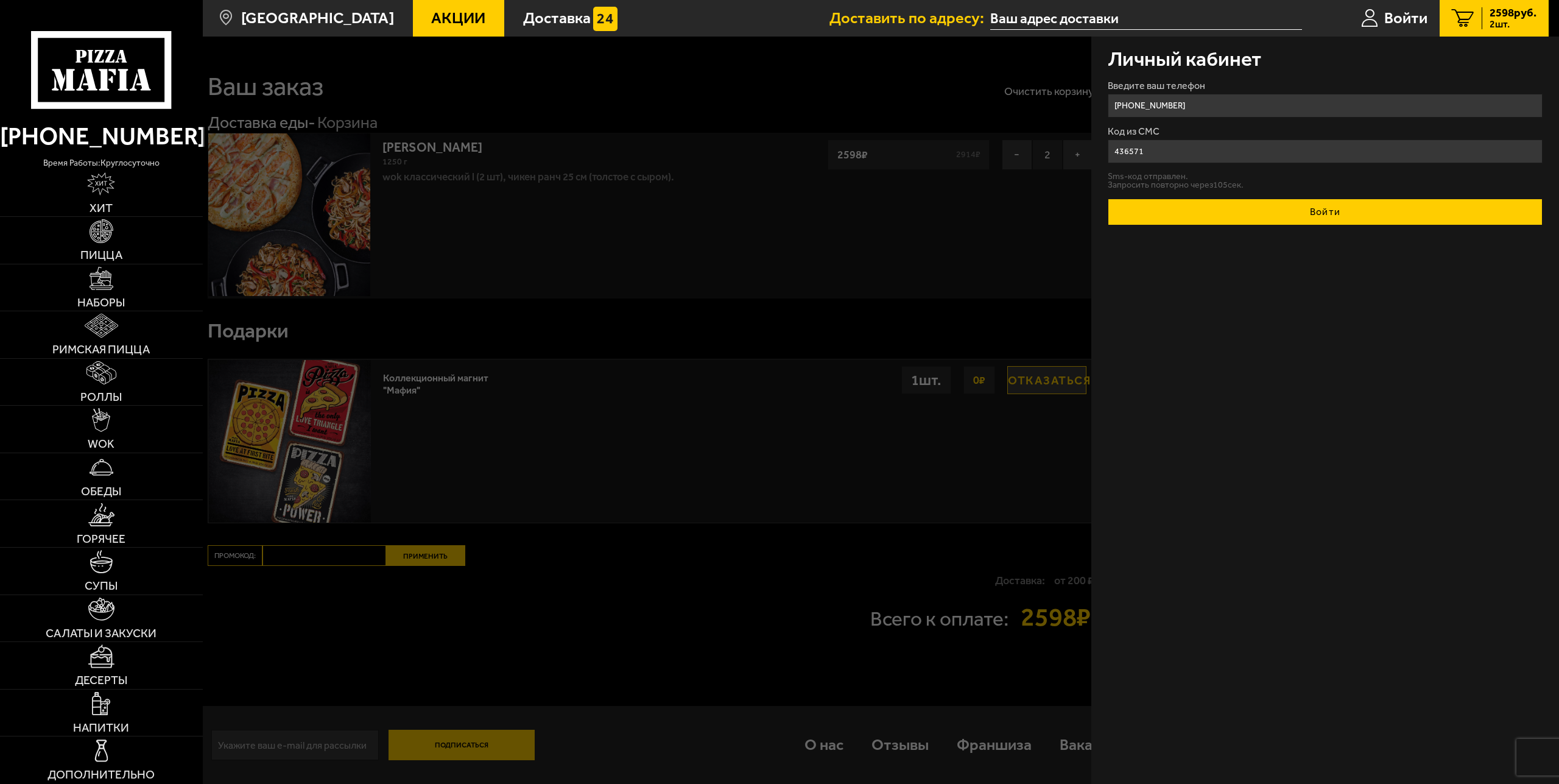
type input "436571"
click at [1322, 210] on button "Войти" at bounding box center [1326, 212] width 435 height 27
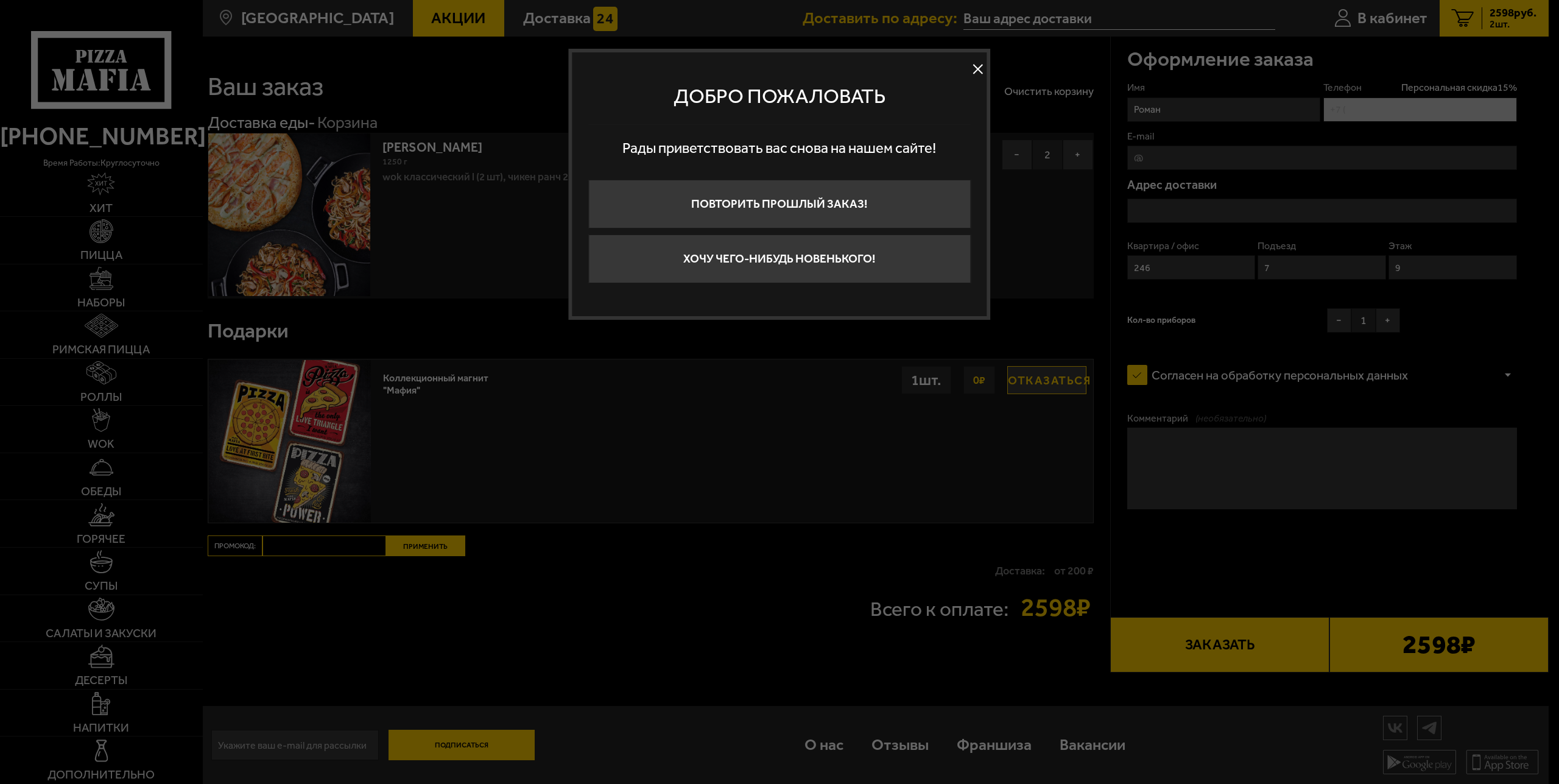
type input "+7 (921) 442-57-49"
type input "улица Стойкости, 13к2"
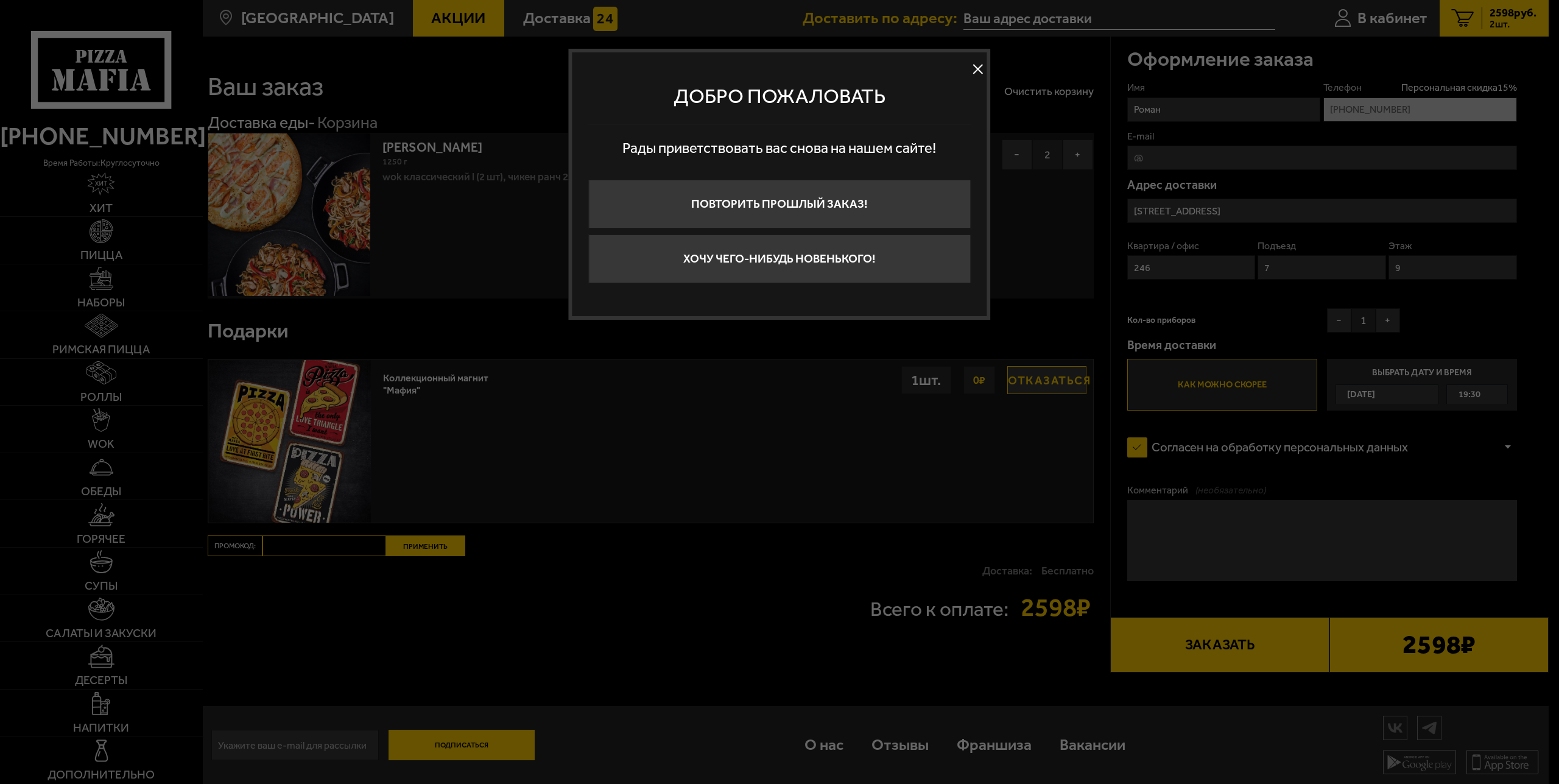
click at [979, 70] on button at bounding box center [978, 70] width 19 height 19
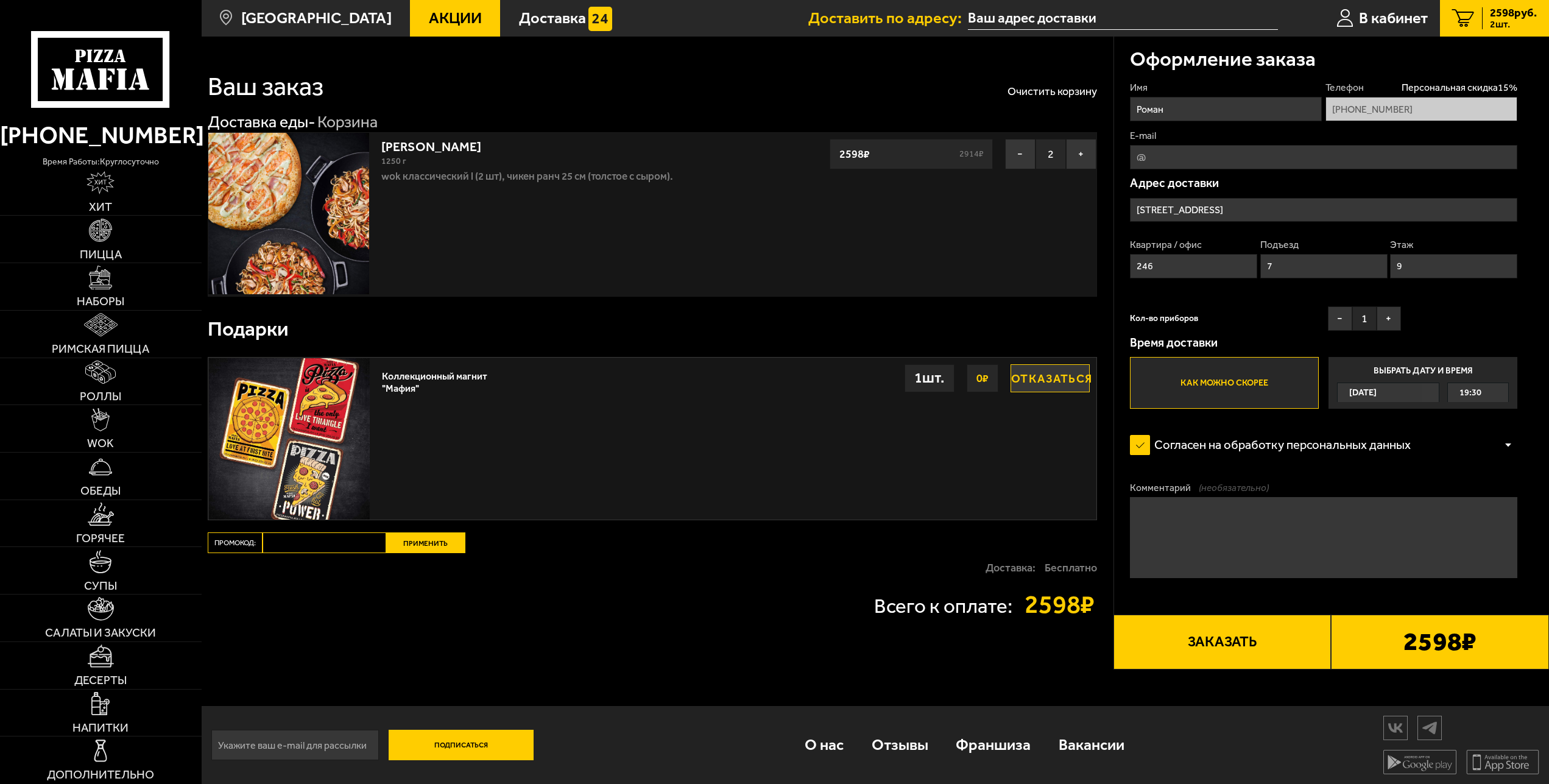
click at [1231, 646] on button "Заказать" at bounding box center [1222, 641] width 218 height 55
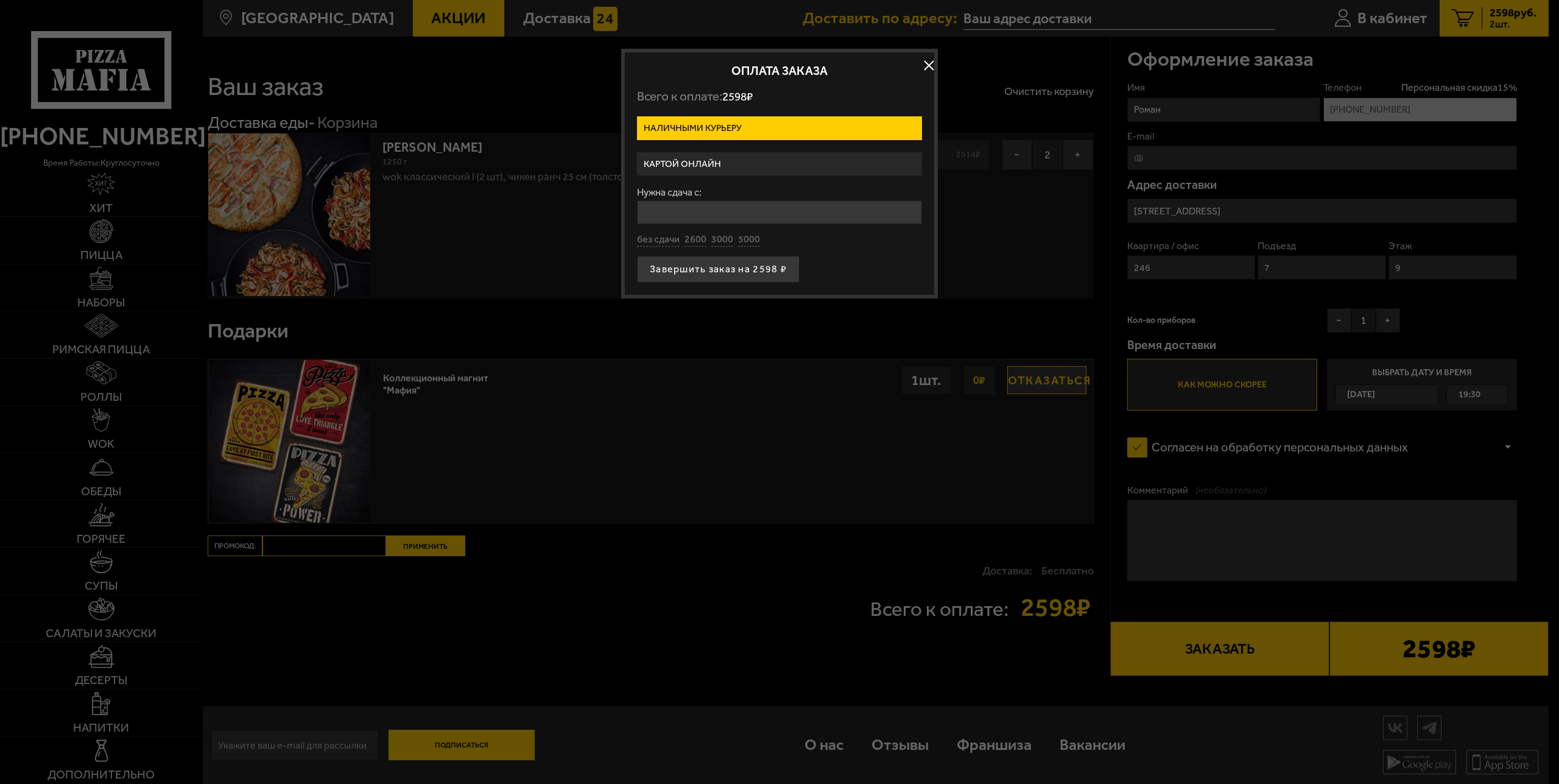
click at [692, 158] on label "Картой онлайн" at bounding box center [780, 163] width 285 height 24
click at [0, 0] on input "Картой онлайн" at bounding box center [0, 0] width 0 height 0
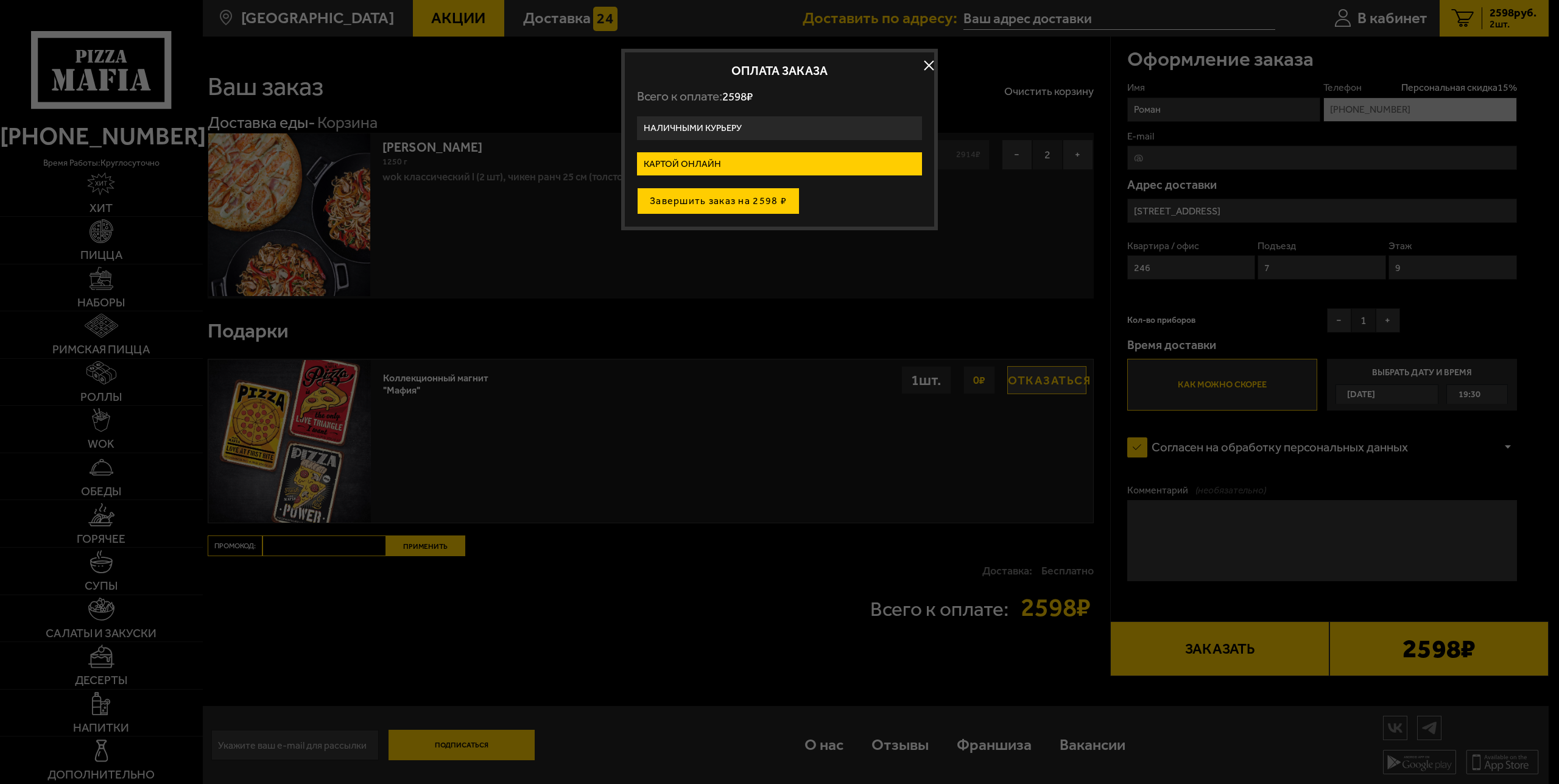
click at [676, 198] on button "Завершить заказ на 2598 ₽" at bounding box center [718, 201] width 163 height 27
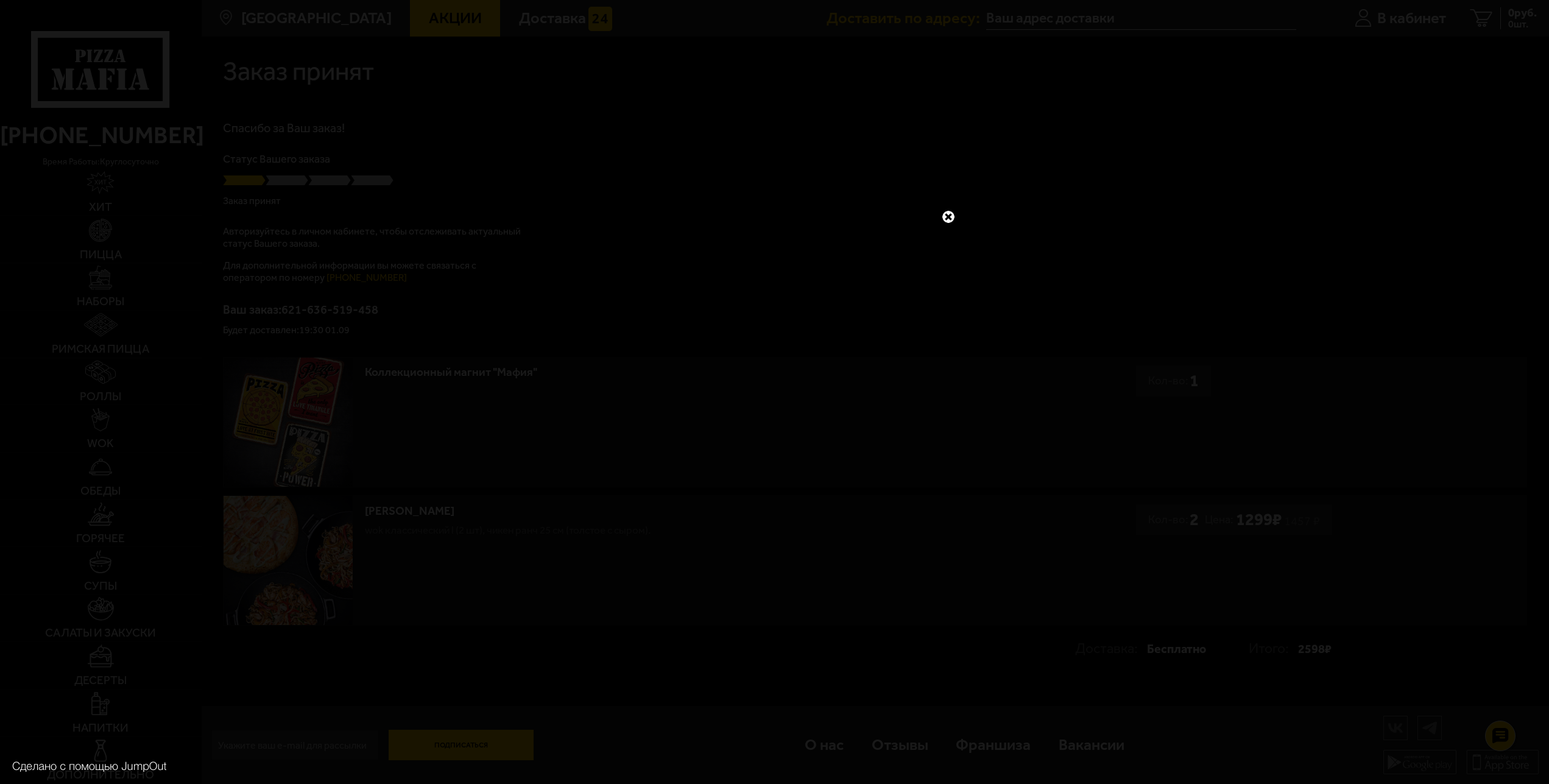
click at [944, 218] on link at bounding box center [948, 217] width 16 height 16
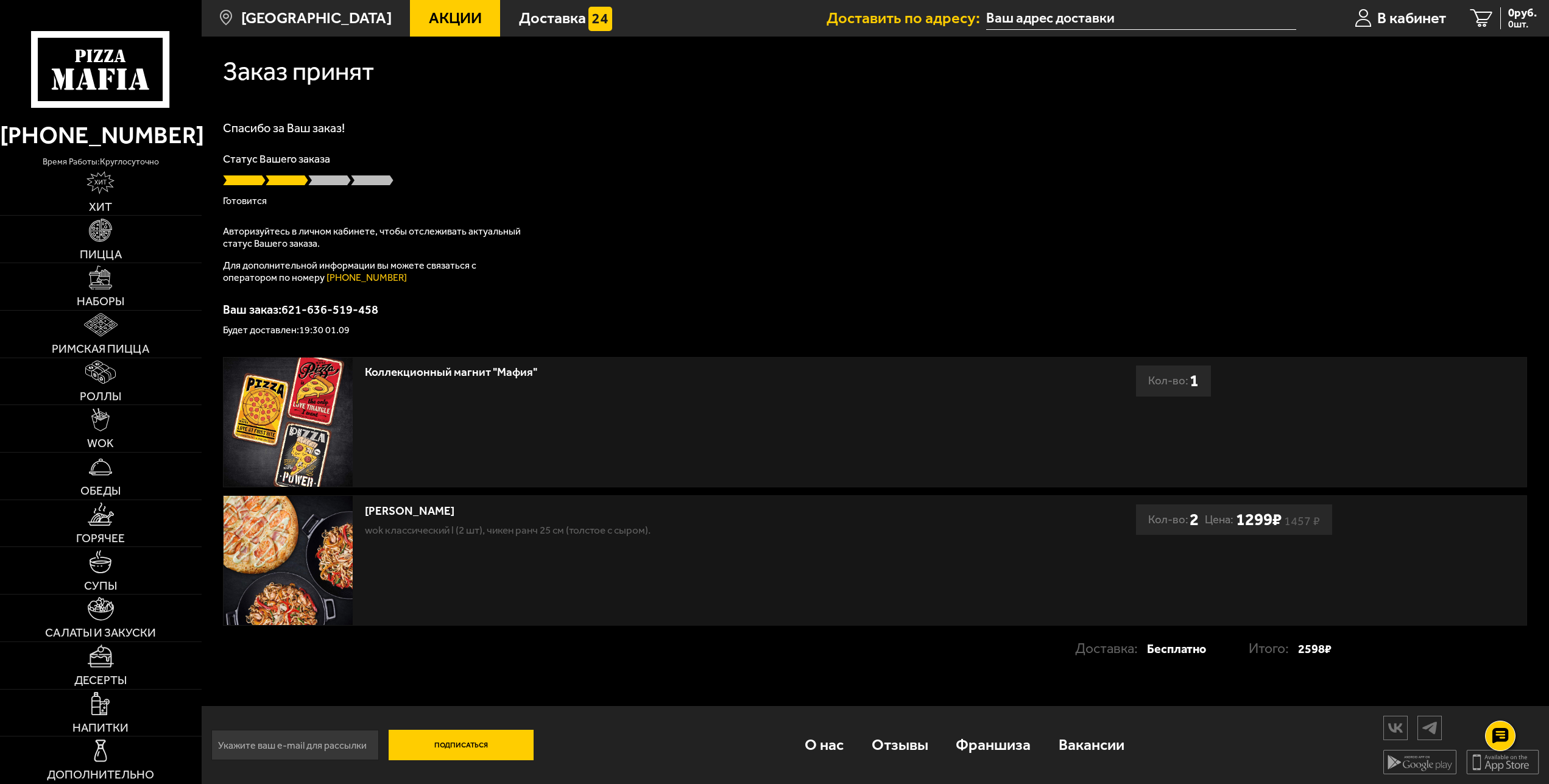
click at [1209, 168] on div "Статус Вашего заказа Готовится" at bounding box center [875, 179] width 1304 height 52
click at [106, 86] on use at bounding box center [103, 79] width 11 height 21
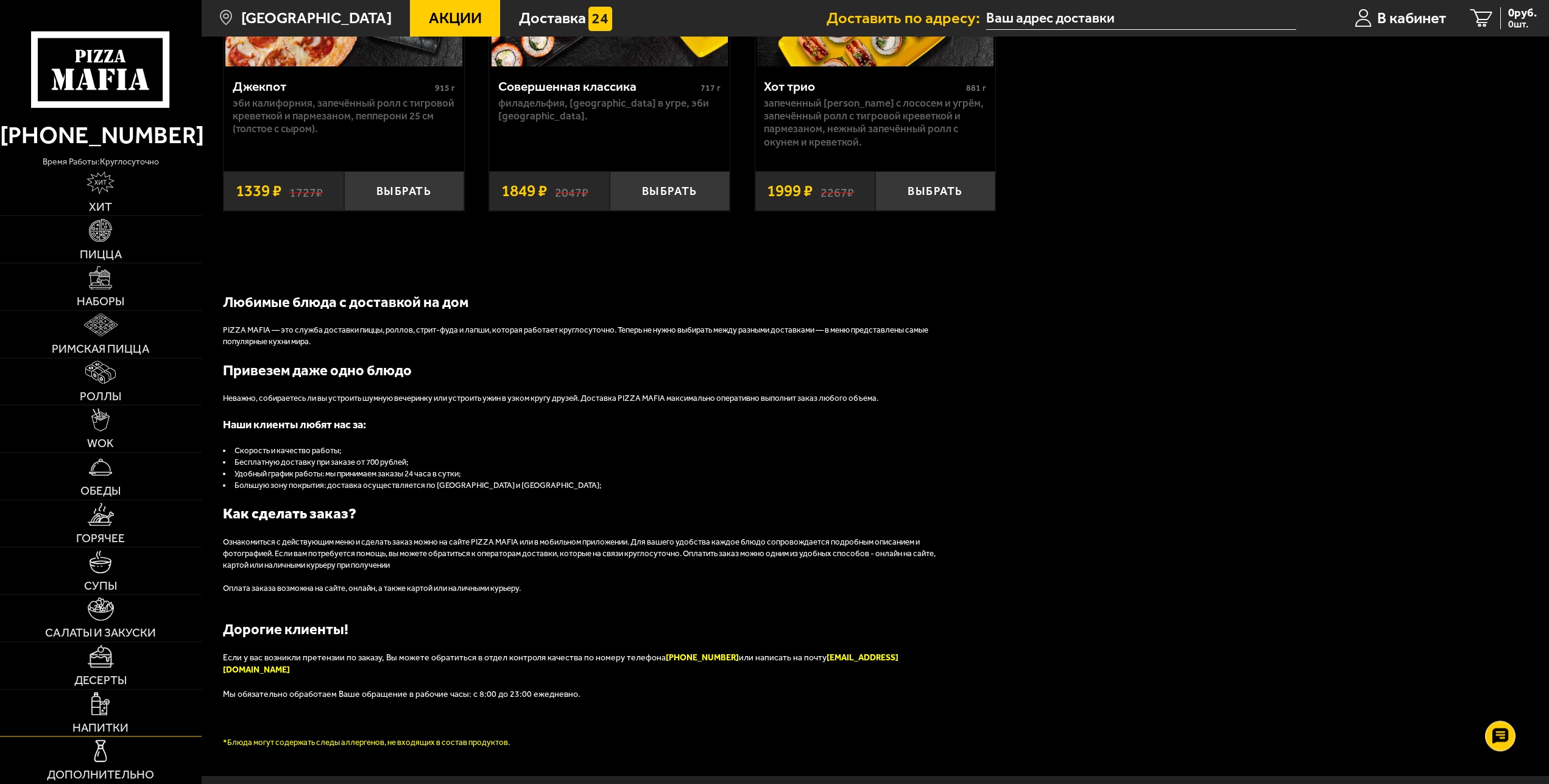
scroll to position [1602, 0]
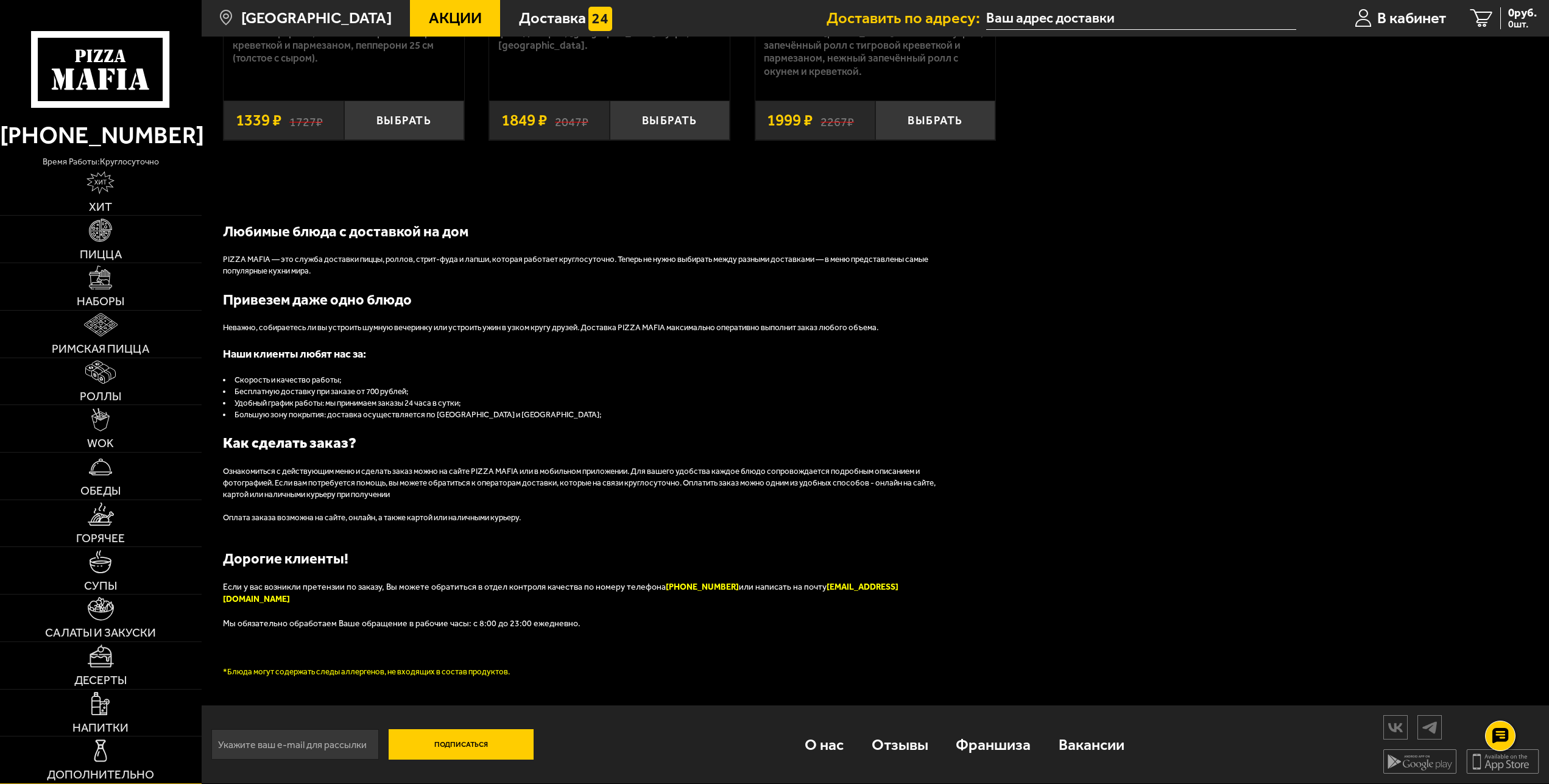
click at [108, 758] on img at bounding box center [101, 750] width 23 height 23
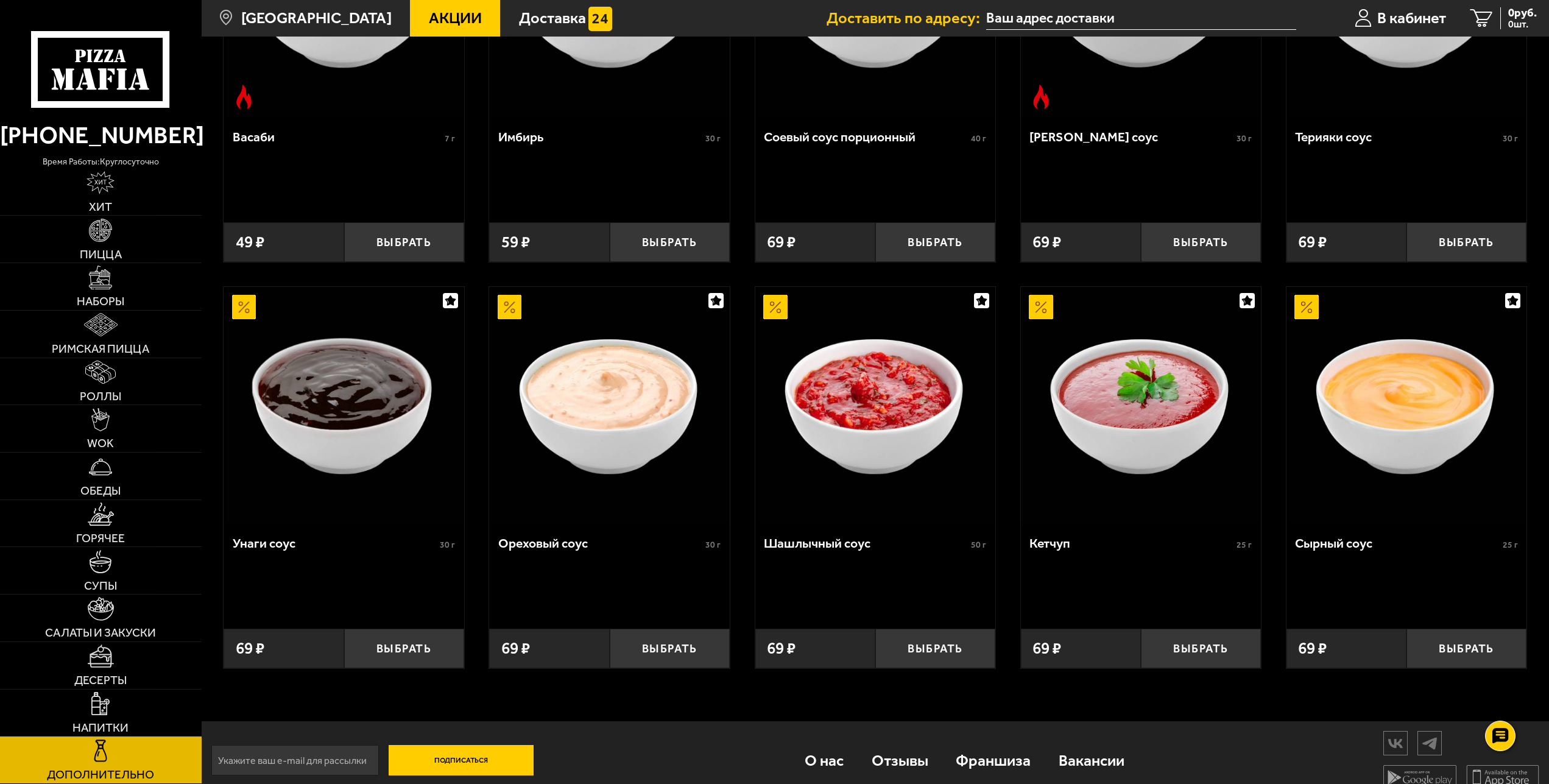
scroll to position [690, 0]
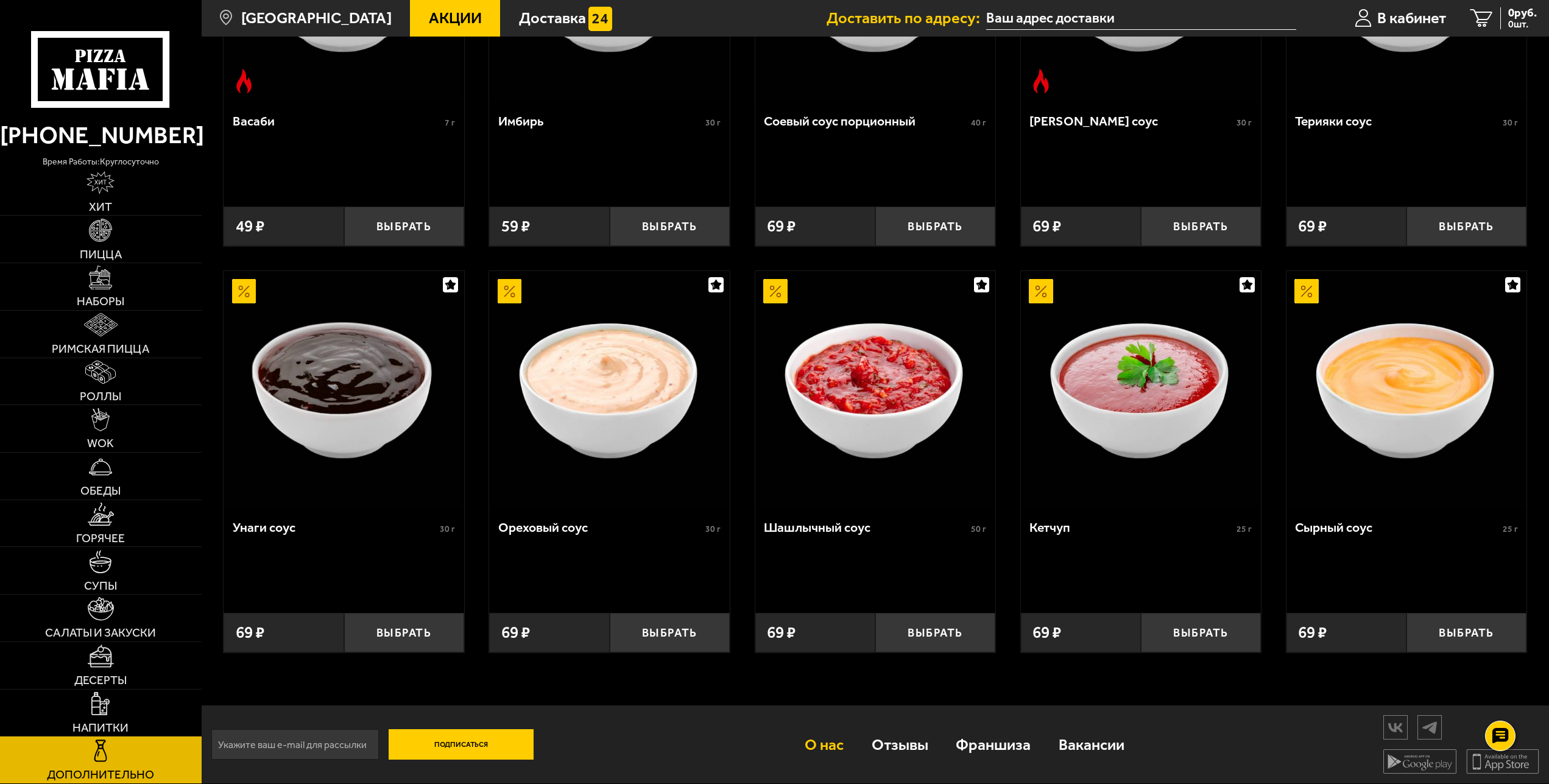
click at [824, 747] on link "О нас" at bounding box center [824, 743] width 67 height 52
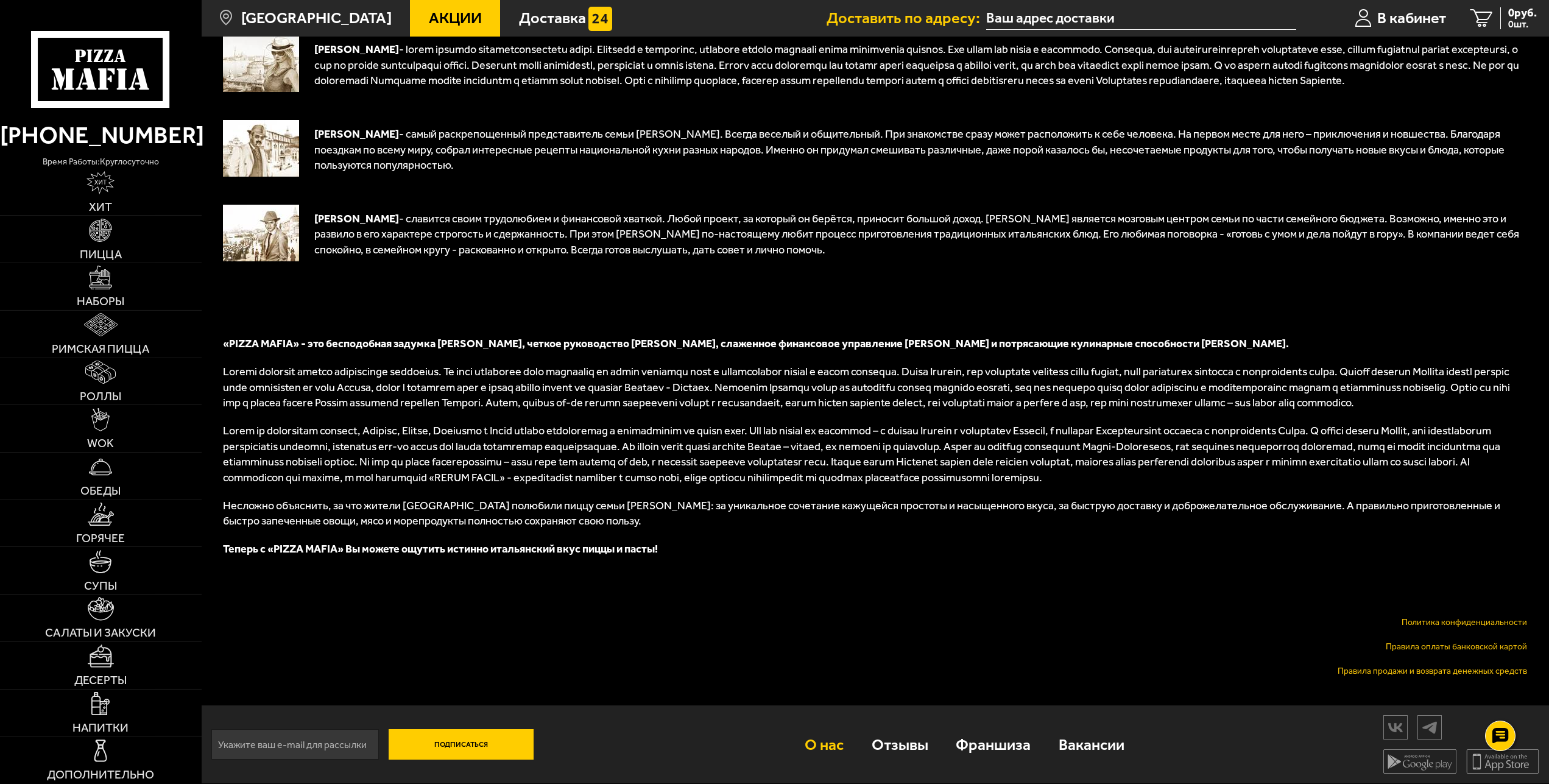
scroll to position [270, 0]
click at [1413, 671] on link "Правила продажи и возврата денежных средств" at bounding box center [1432, 671] width 189 height 11
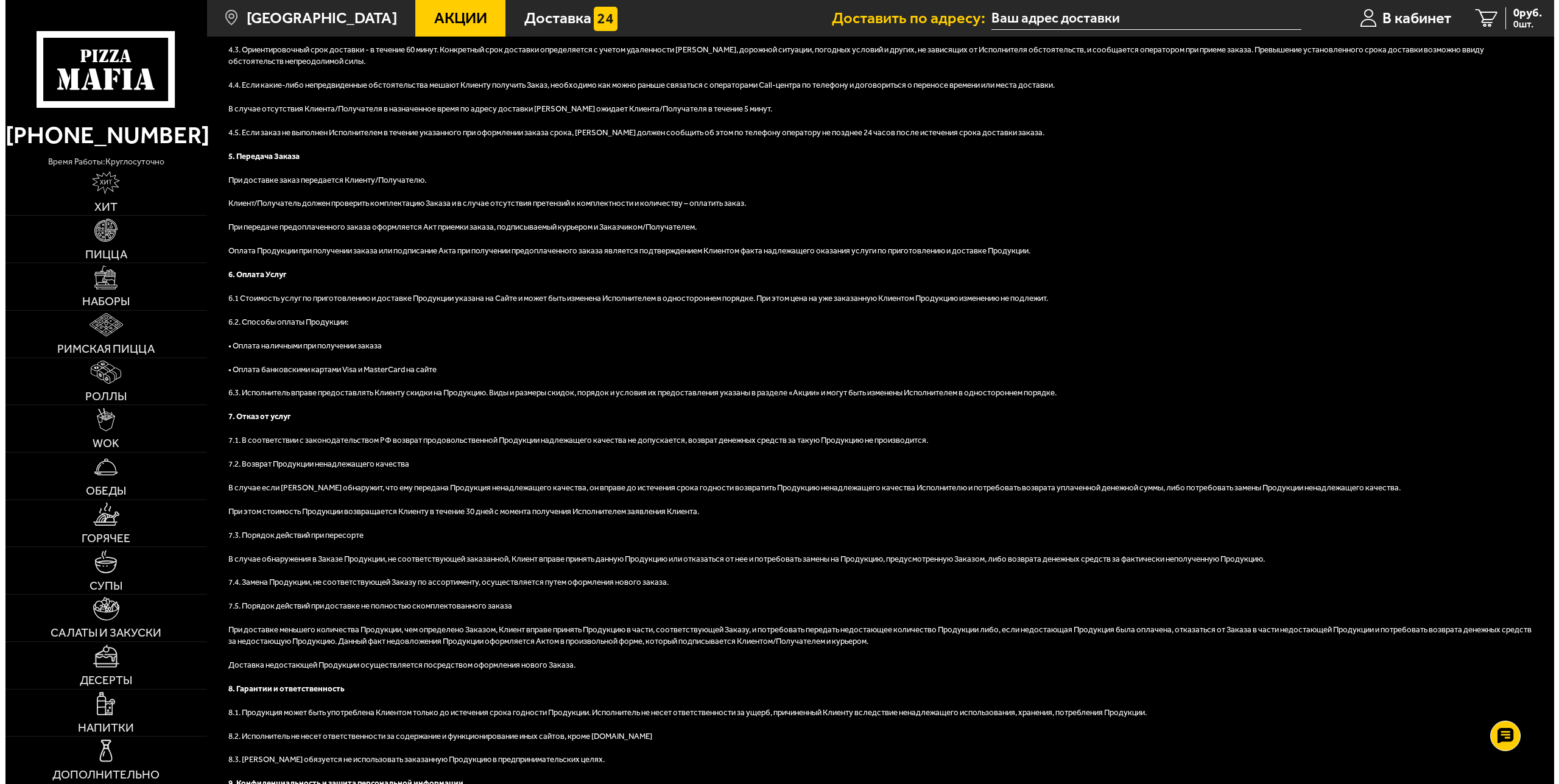
scroll to position [1171, 0]
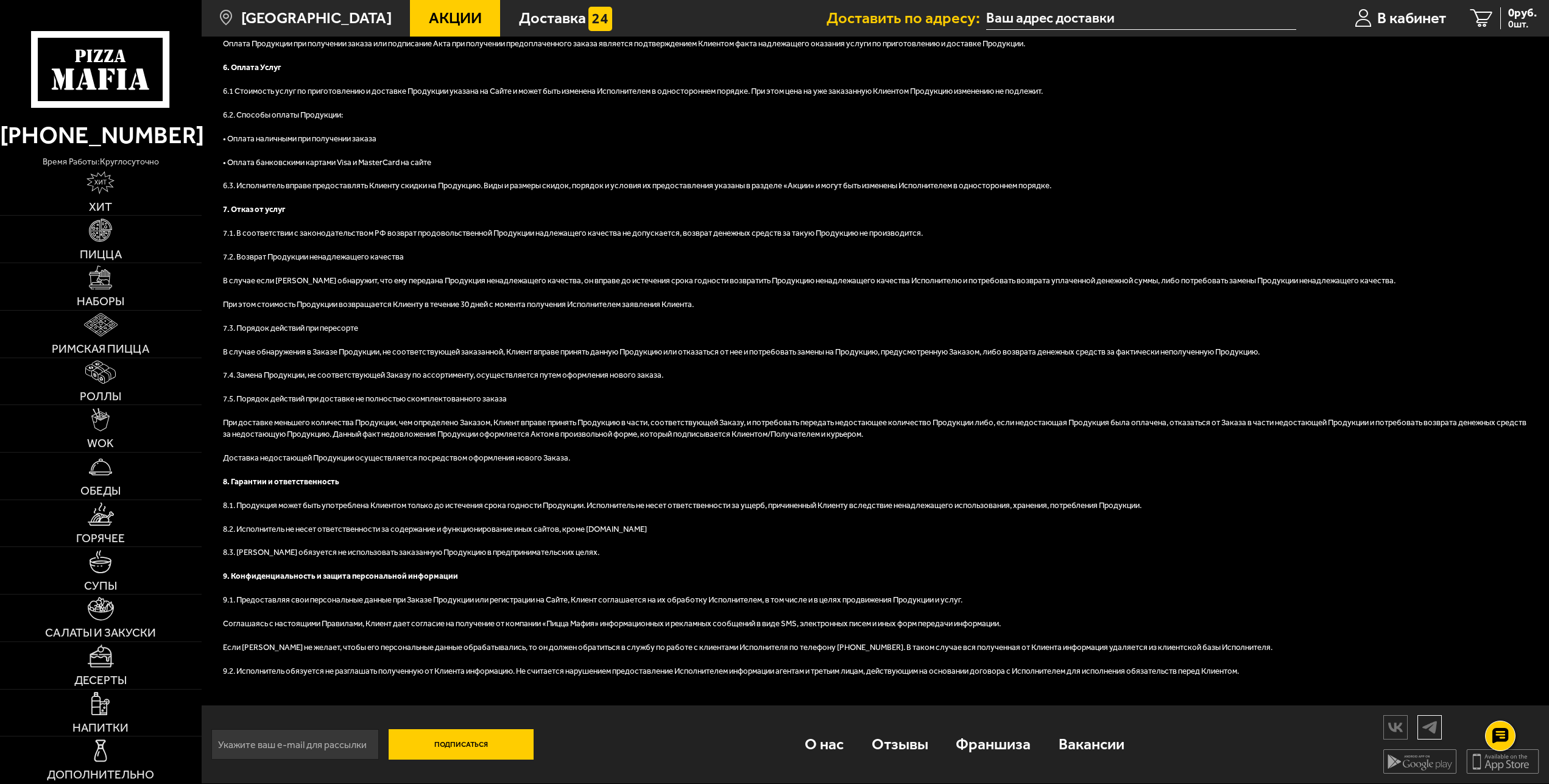
click at [1426, 726] on img at bounding box center [1429, 727] width 23 height 21
click at [1389, 24] on span "В кабинет" at bounding box center [1411, 18] width 68 height 15
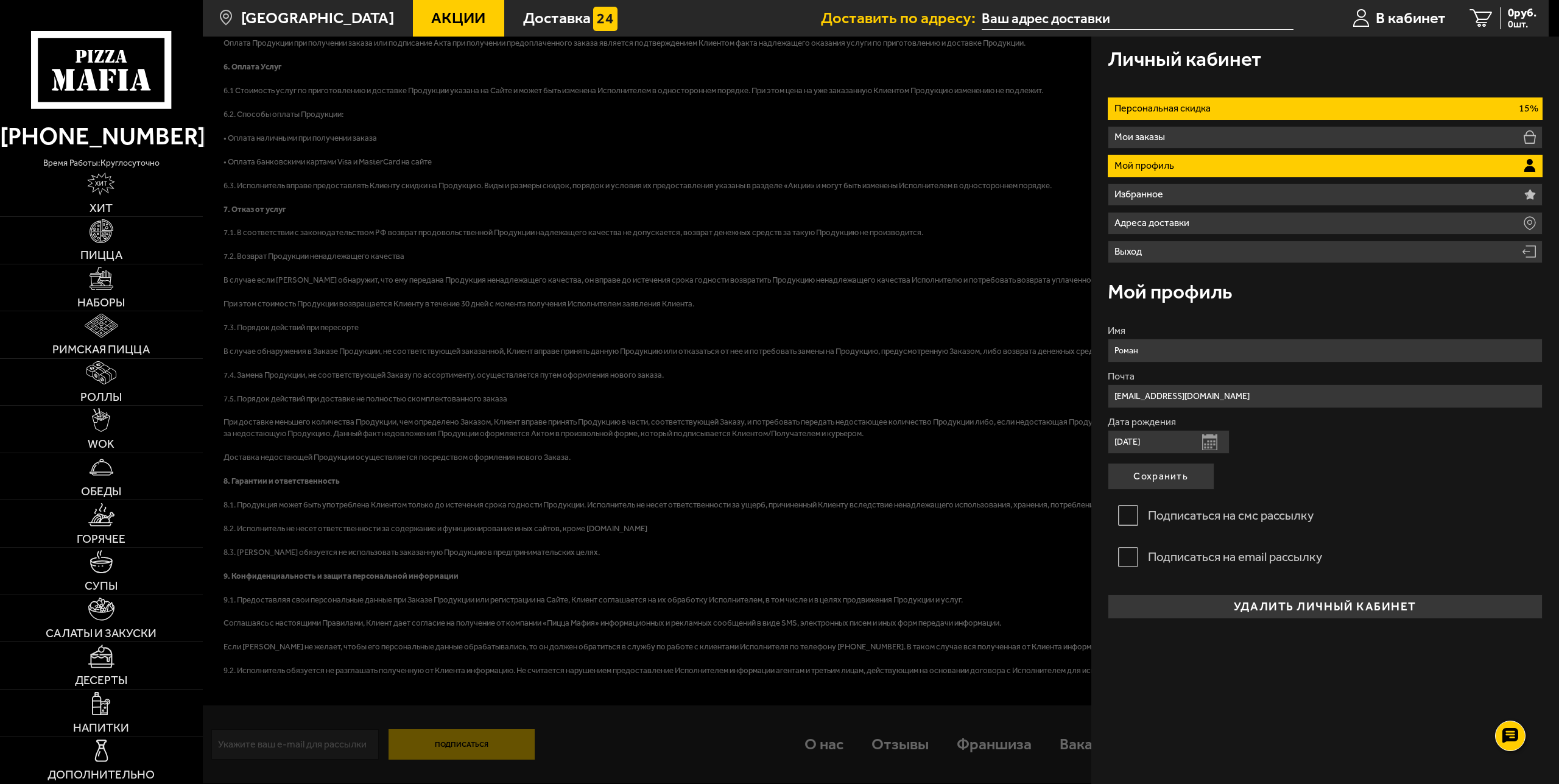
click at [1144, 106] on p "Персональная скидка" at bounding box center [1164, 108] width 101 height 10
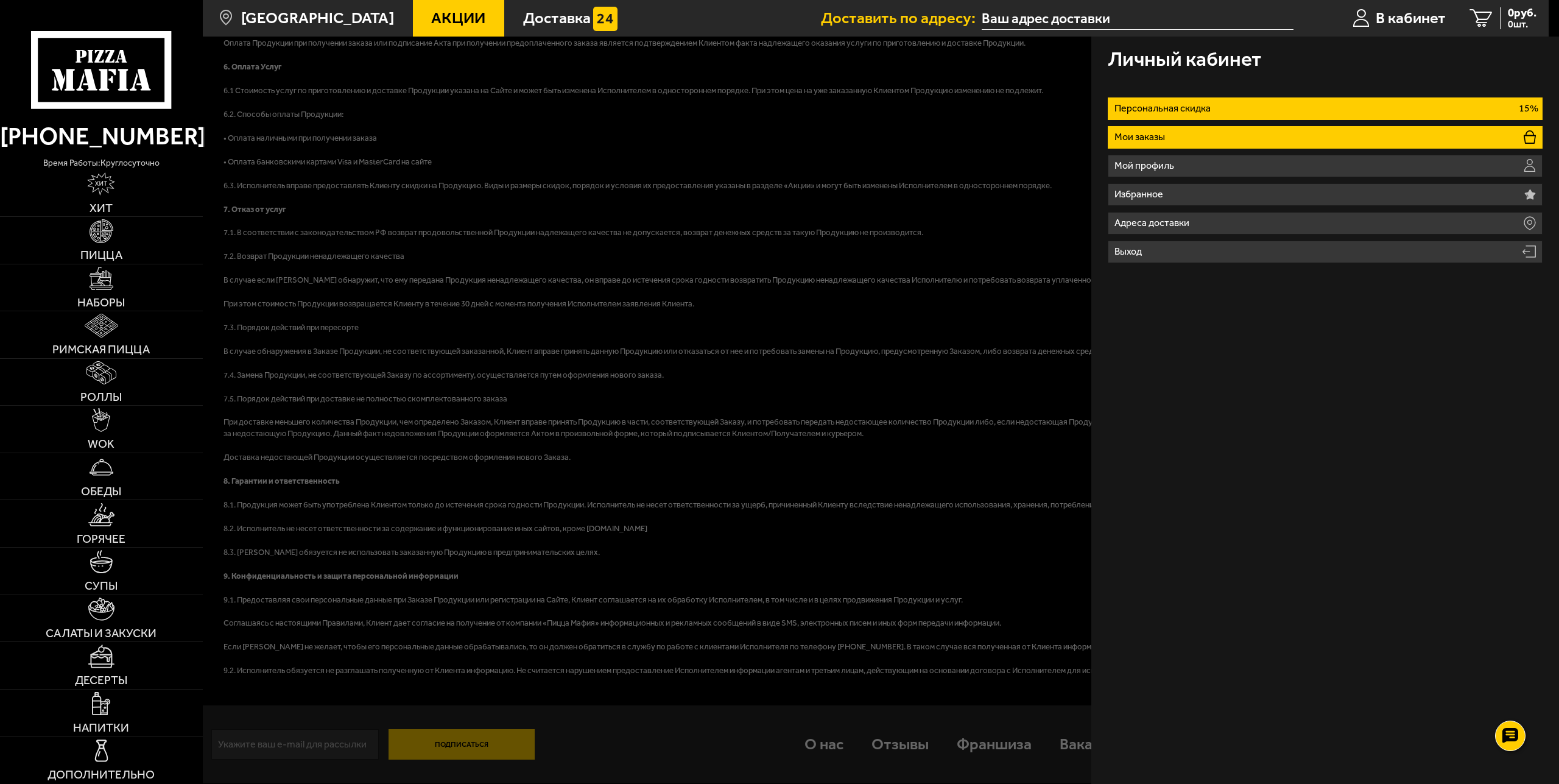
click at [1145, 142] on p "Мои заказы" at bounding box center [1142, 137] width 55 height 10
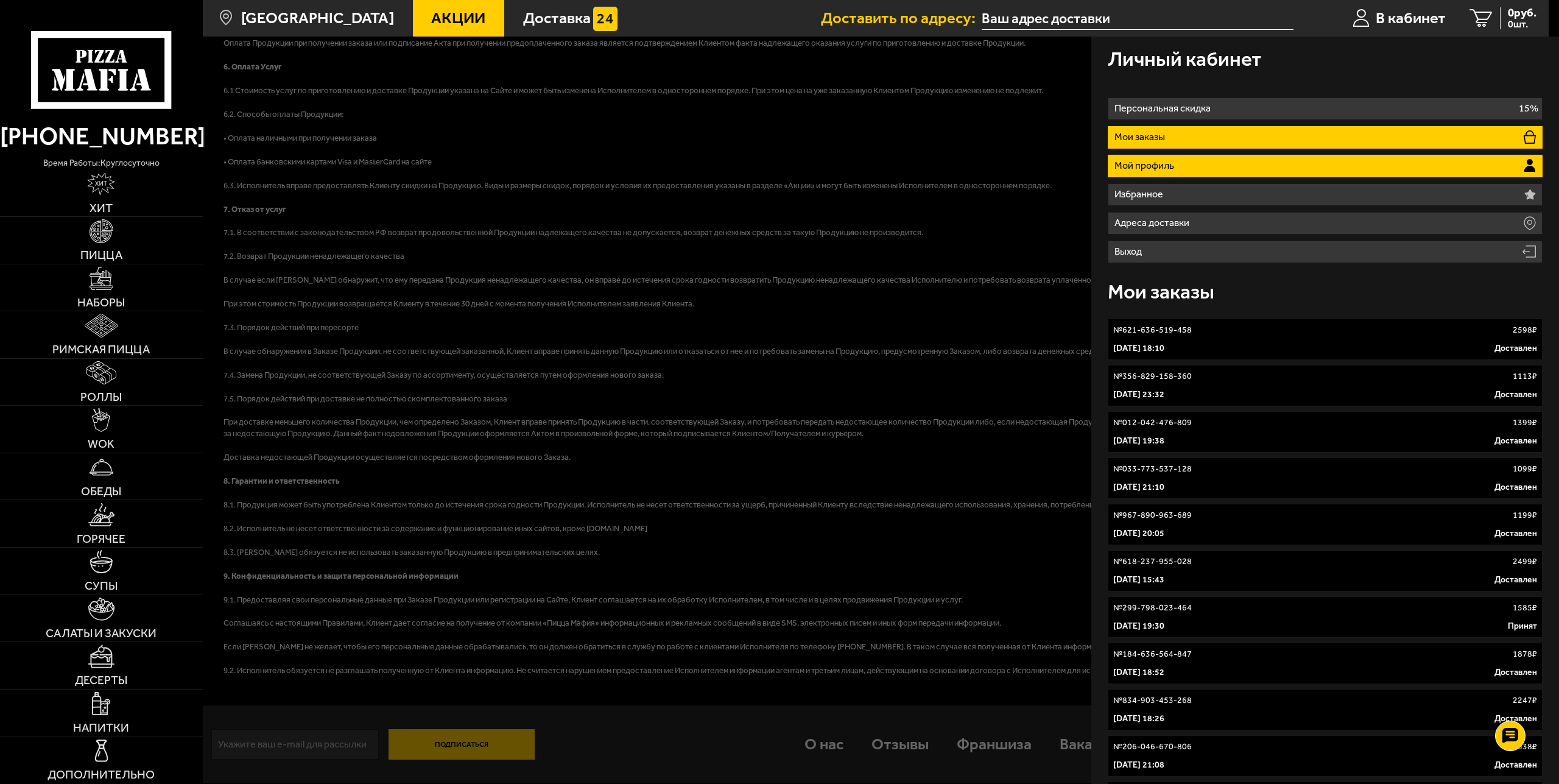
click at [1144, 167] on p "Мой профиль" at bounding box center [1147, 166] width 64 height 10
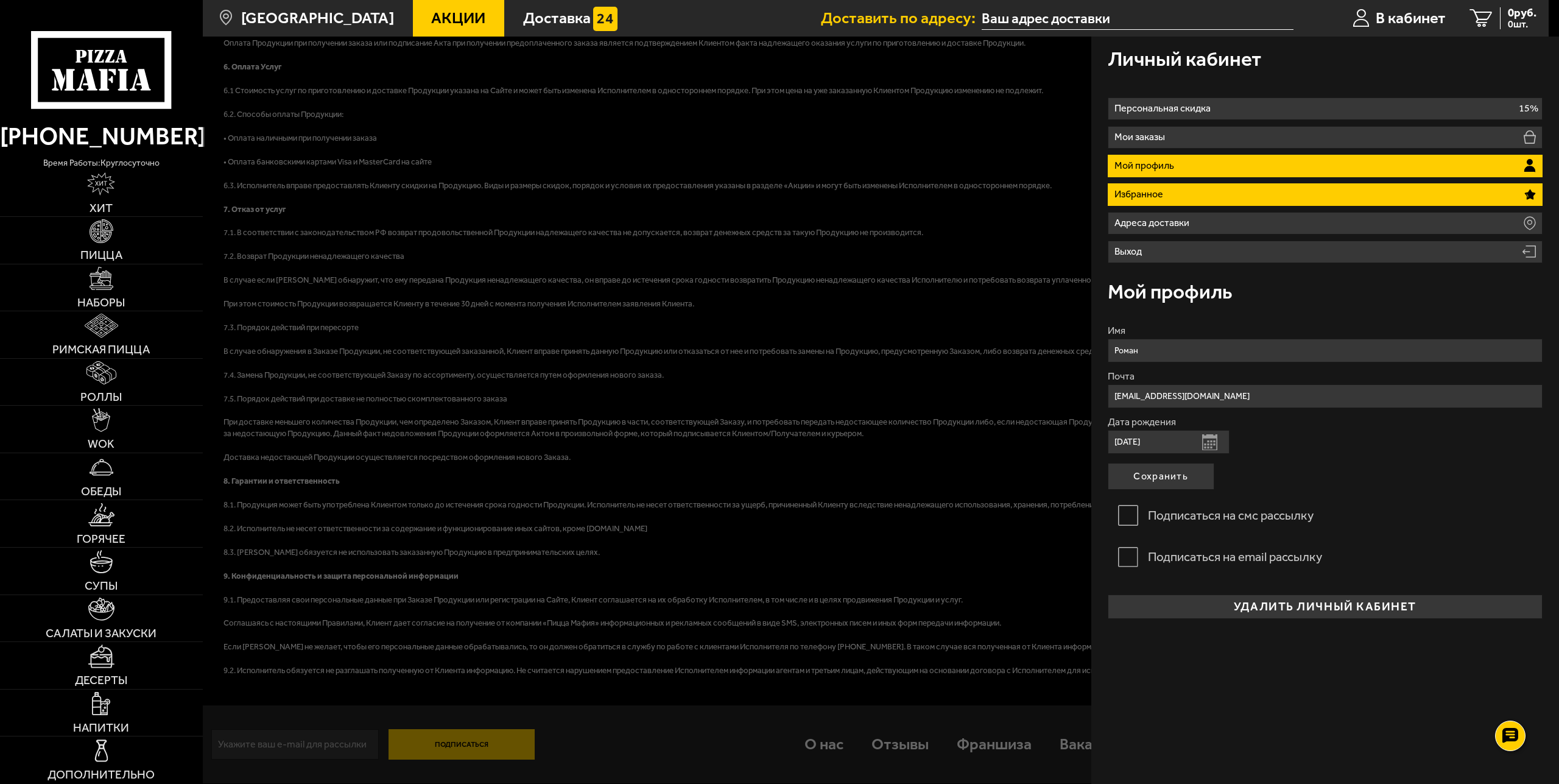
click at [1143, 189] on p "Избранное" at bounding box center [1141, 194] width 53 height 10
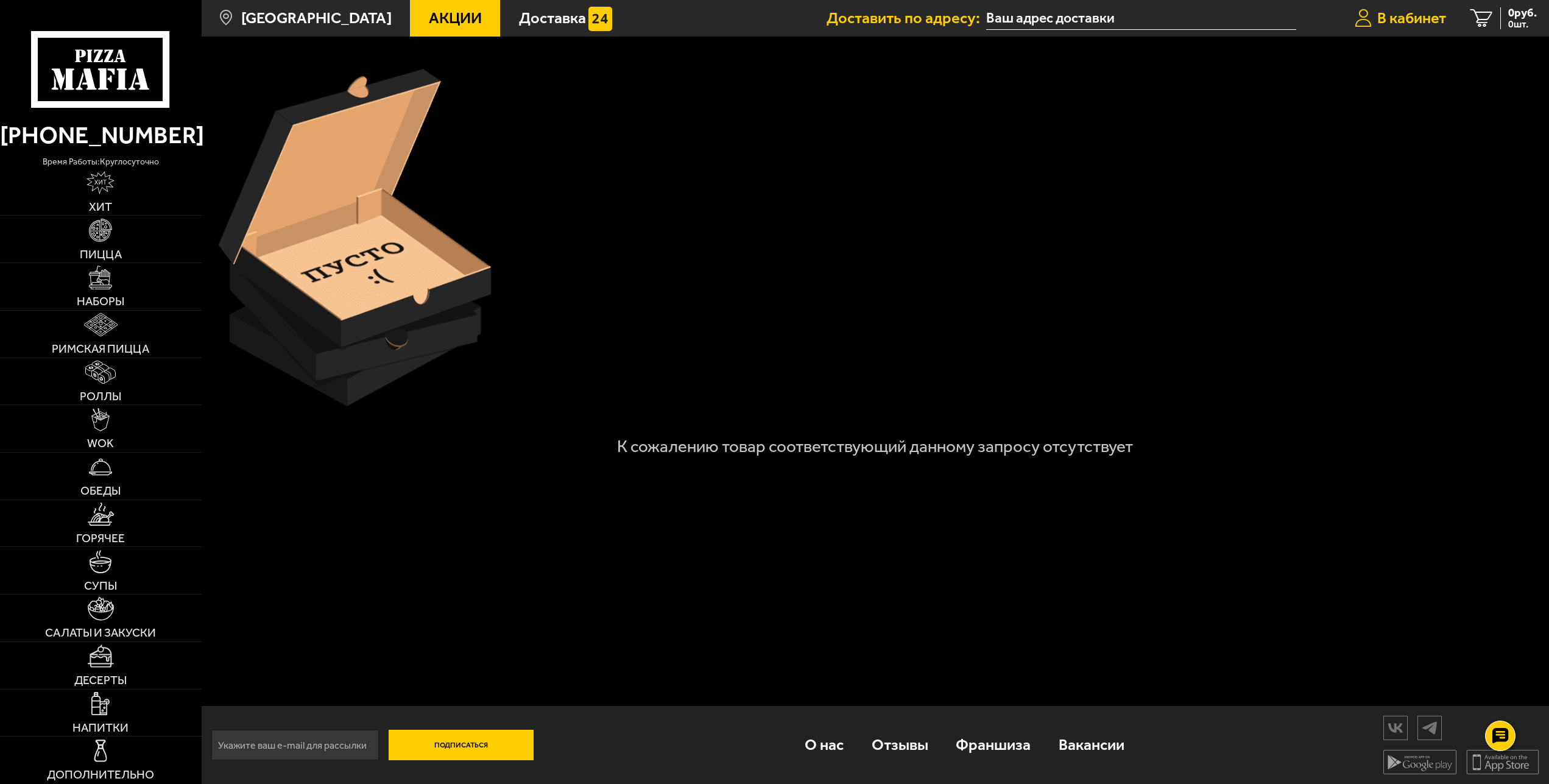
click at [1388, 14] on span "В кабинет" at bounding box center [1411, 18] width 68 height 15
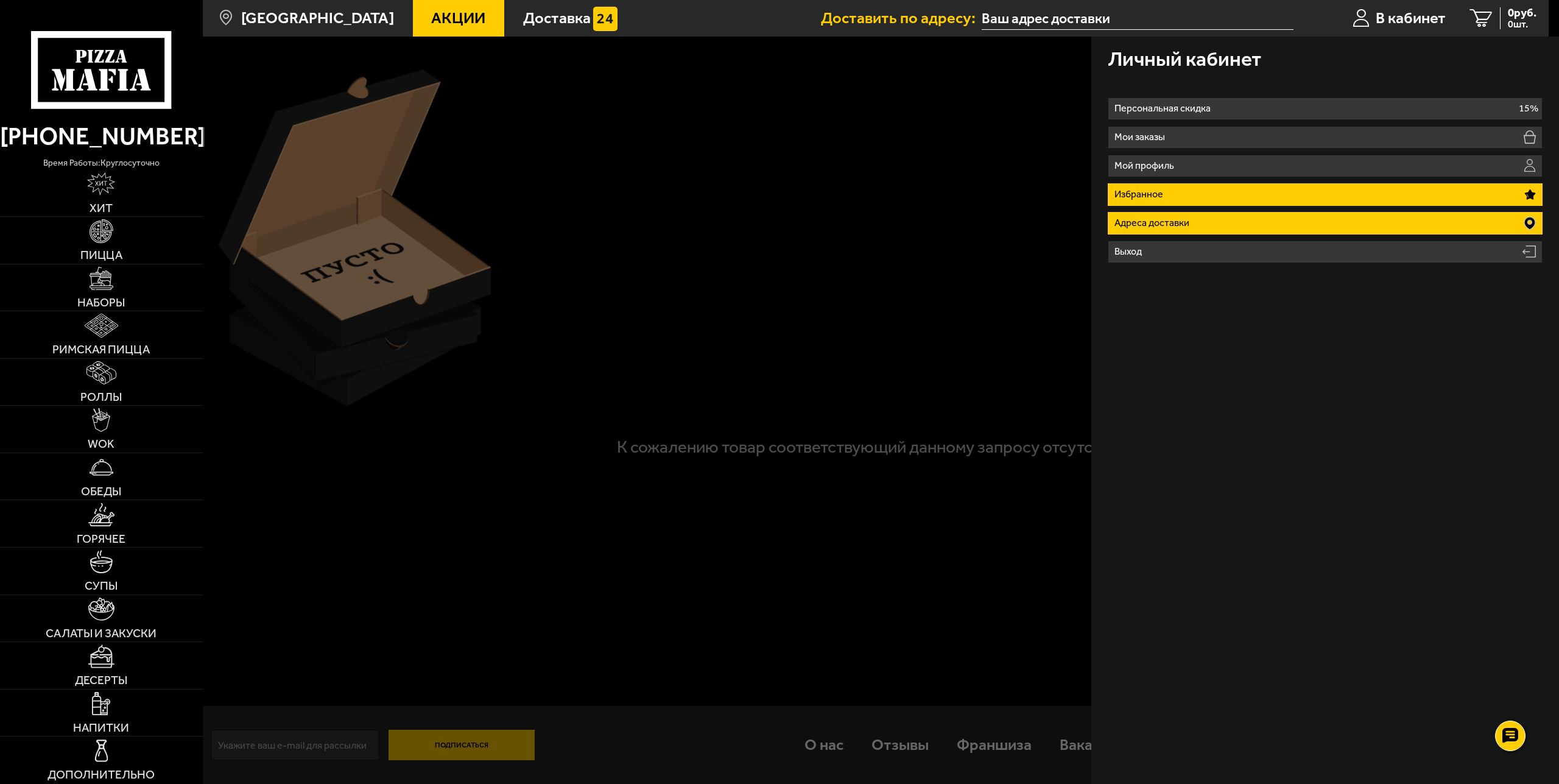
click at [1174, 228] on p "Адреса доставки" at bounding box center [1154, 223] width 79 height 10
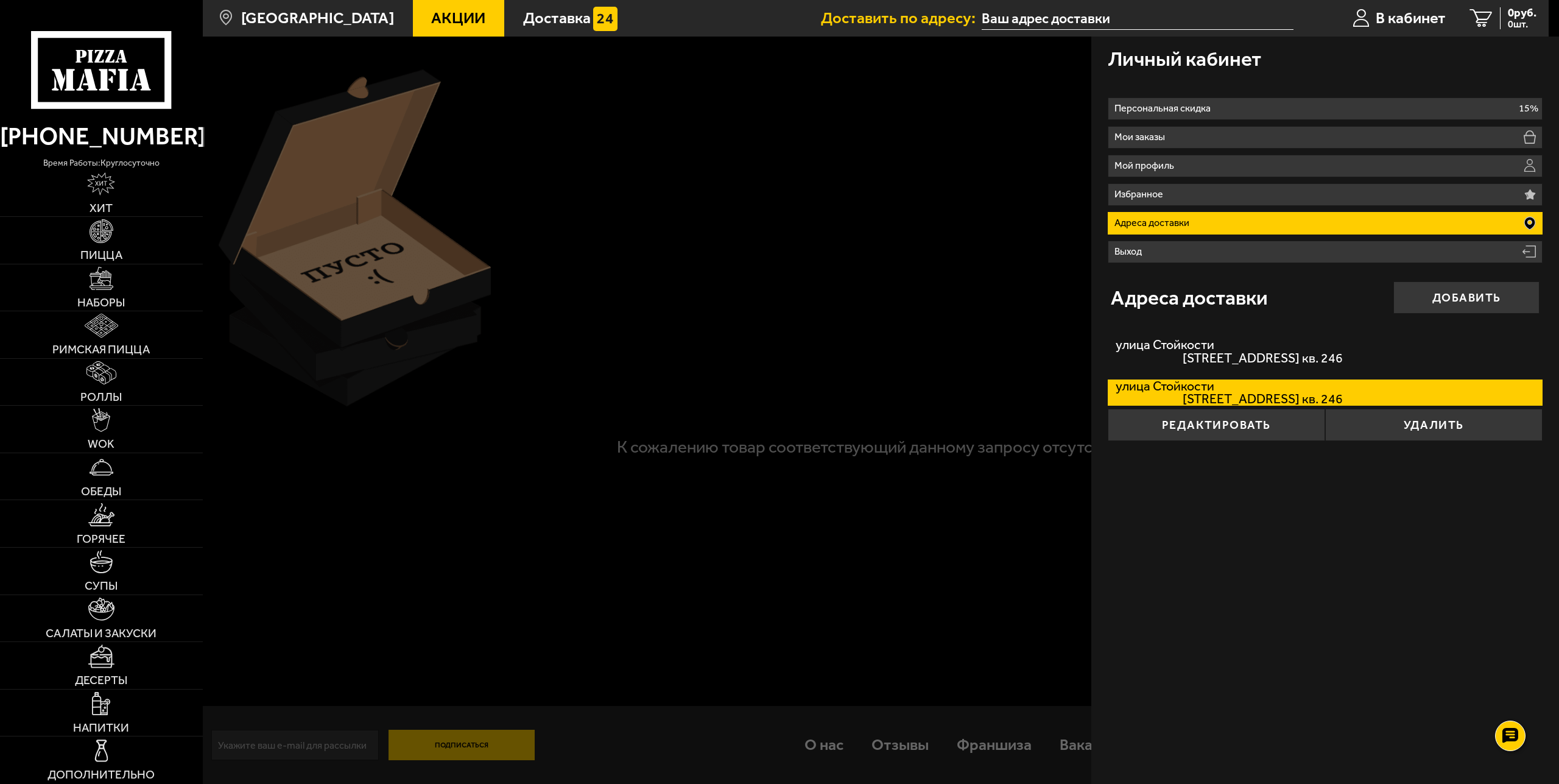
click at [1287, 77] on div "Личный кабинет" at bounding box center [1326, 58] width 435 height 44
click at [1418, 11] on span "В кабинет" at bounding box center [1411, 19] width 70 height 16
click at [1483, 14] on icon at bounding box center [1482, 19] width 23 height 19
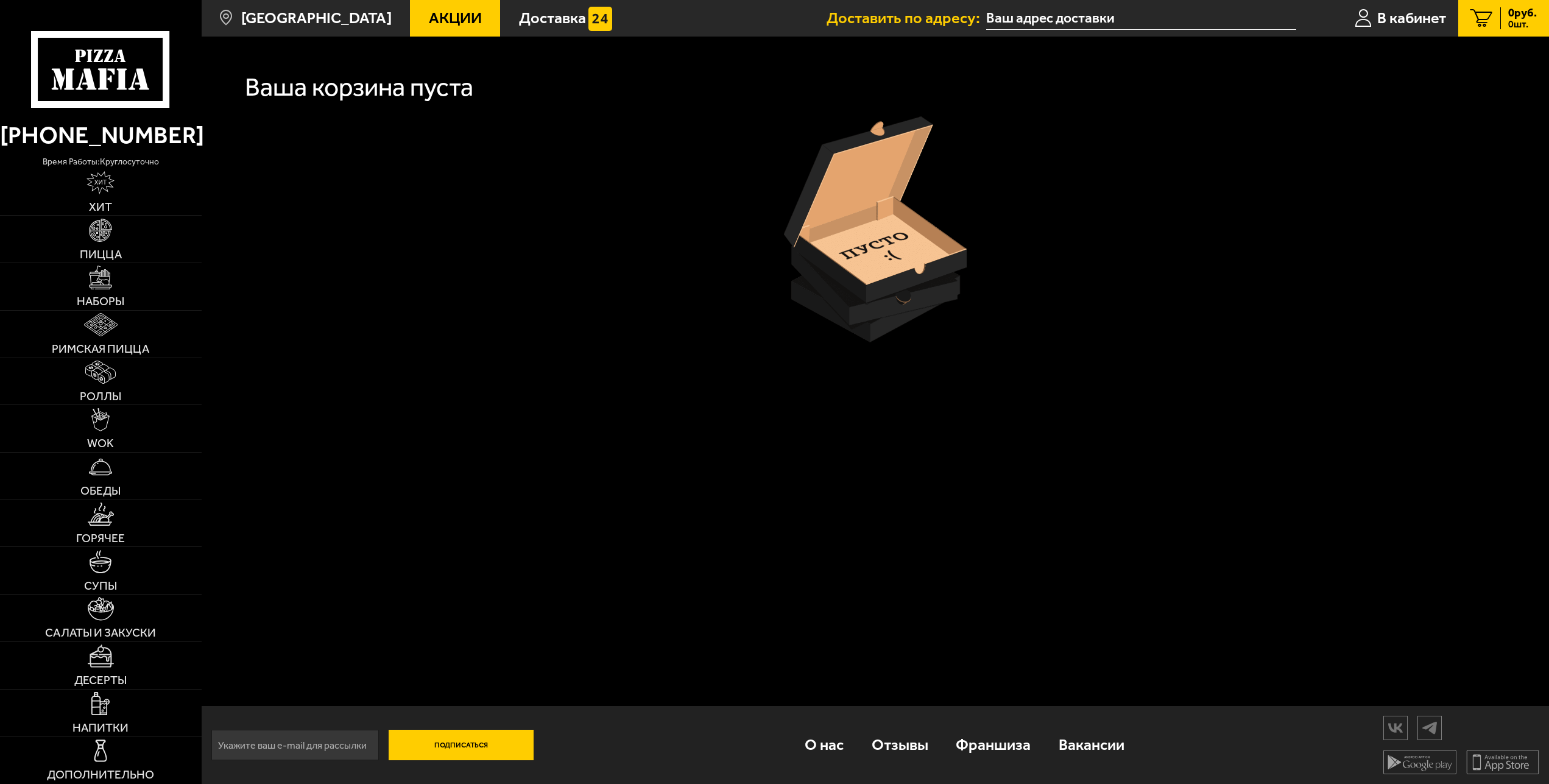
click at [111, 136] on link "[PHONE_NUMBER]" at bounding box center [101, 135] width 202 height 39
click at [64, 64] on icon at bounding box center [101, 70] width 139 height 77
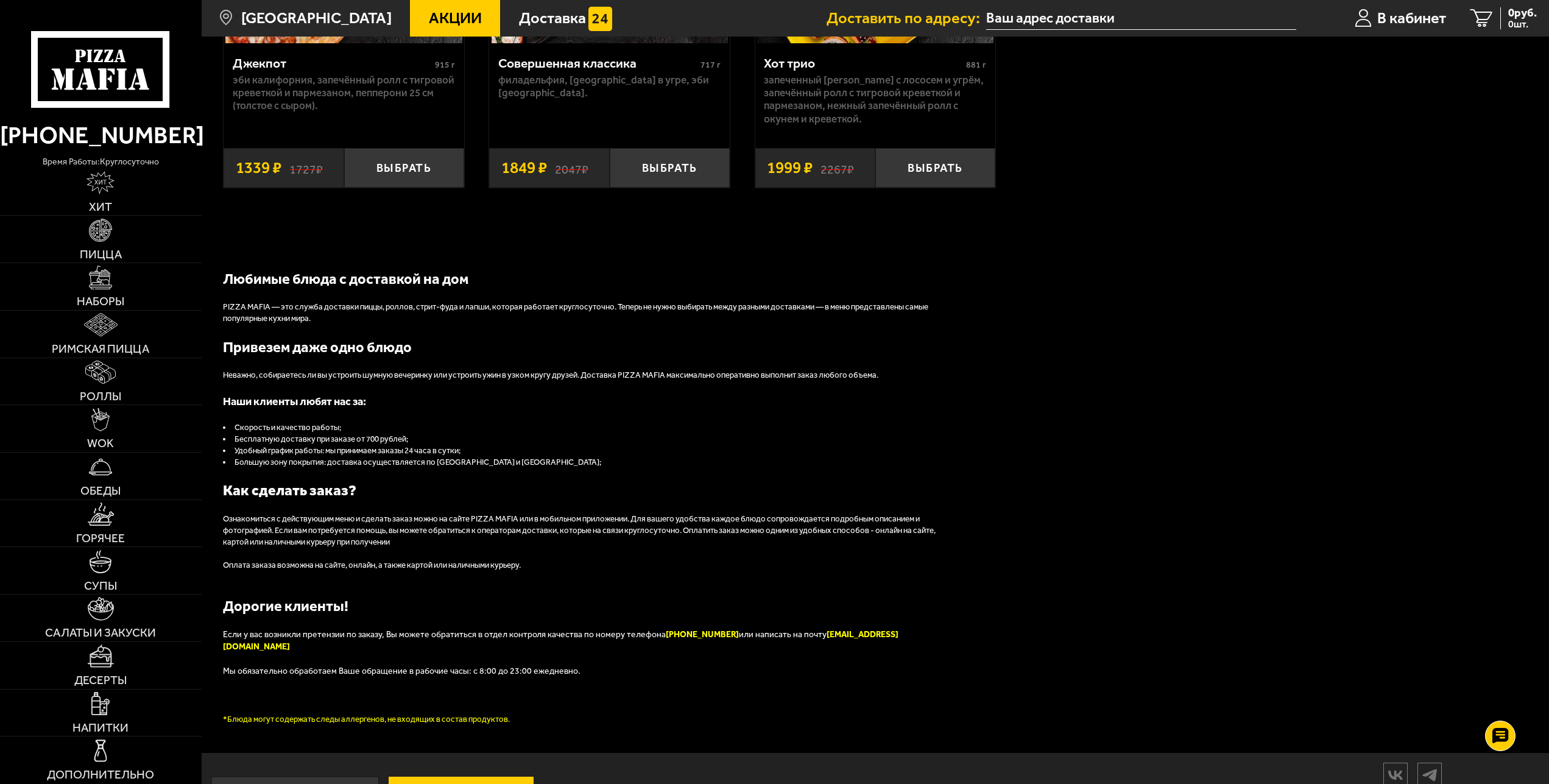
scroll to position [1602, 0]
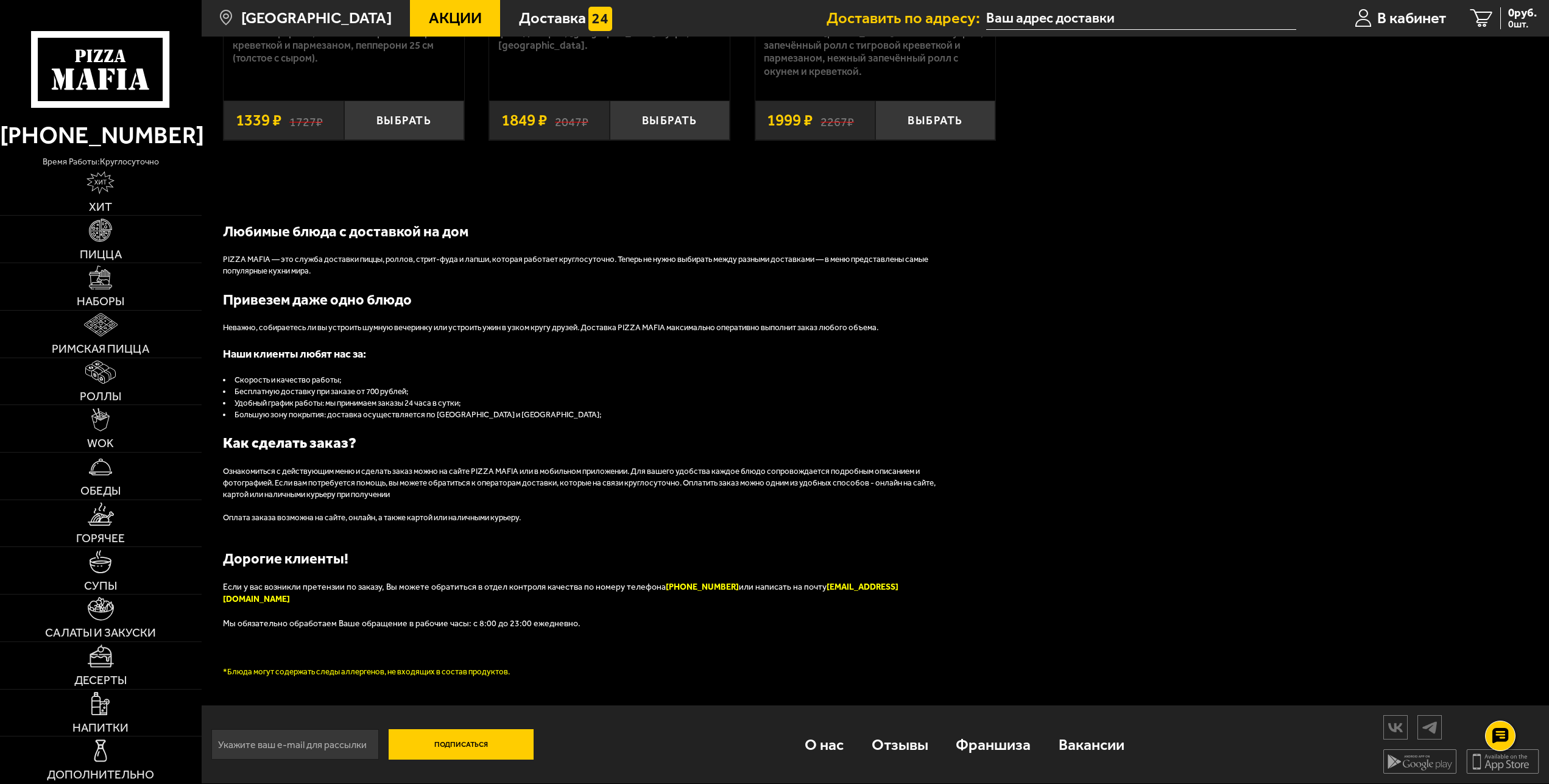
drag, startPoint x: 798, startPoint y: 597, endPoint x: 865, endPoint y: 598, distance: 67.0
click at [865, 598] on span "или написать на почту [EMAIL_ADDRESS][DOMAIN_NAME]" at bounding box center [560, 593] width 676 height 23
drag, startPoint x: 869, startPoint y: 596, endPoint x: 809, endPoint y: 596, distance: 60.0
click at [809, 596] on p "Если у вас возникли претензии по заказу, Вы можете обратиться в отдел контроля …" at bounding box center [588, 593] width 731 height 24
drag, startPoint x: 798, startPoint y: 599, endPoint x: 816, endPoint y: 601, distance: 18.1
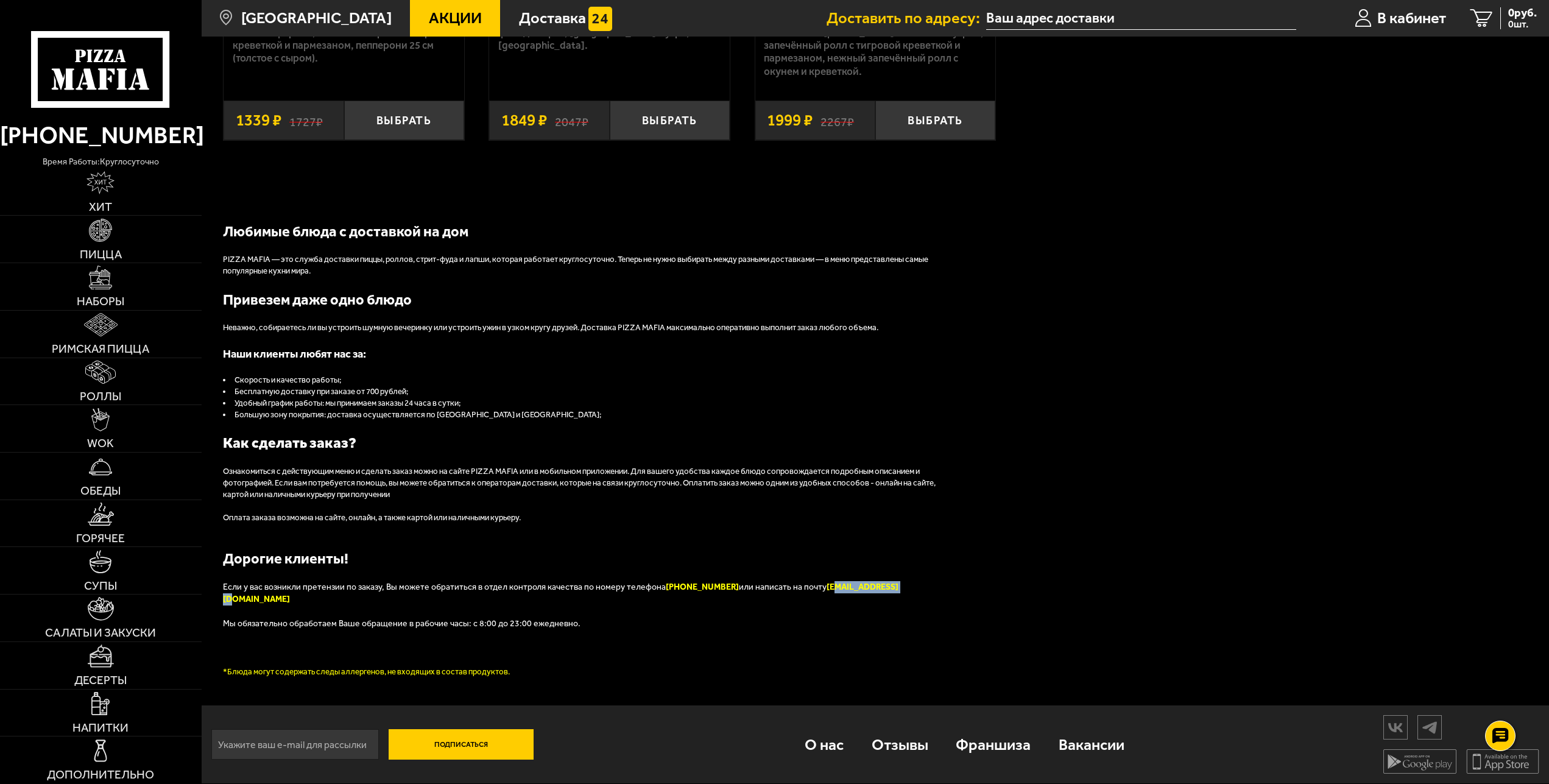
click at [856, 602] on span "или написать на почту [EMAIL_ADDRESS][DOMAIN_NAME]" at bounding box center [560, 593] width 676 height 23
click at [816, 601] on b "[EMAIL_ADDRESS][DOMAIN_NAME]" at bounding box center [560, 593] width 676 height 23
drag, startPoint x: 799, startPoint y: 600, endPoint x: 863, endPoint y: 597, distance: 64.1
click at [868, 599] on b "[EMAIL_ADDRESS][DOMAIN_NAME]" at bounding box center [560, 593] width 676 height 23
copy b "[EMAIL_ADDRESS][DOMAIN_NAME]"
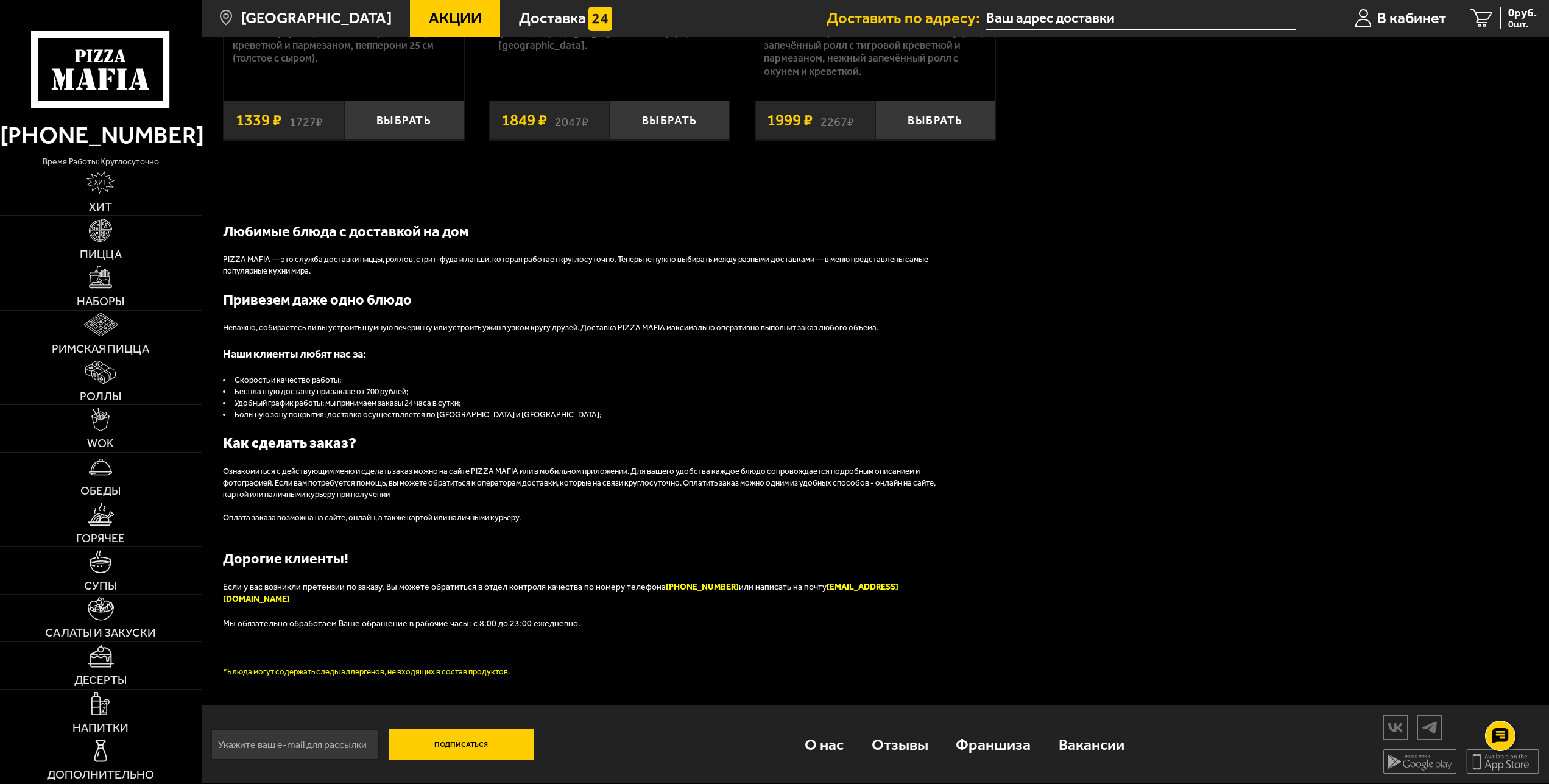
click at [803, 650] on p at bounding box center [588, 648] width 731 height 12
